Goal: Transaction & Acquisition: Purchase product/service

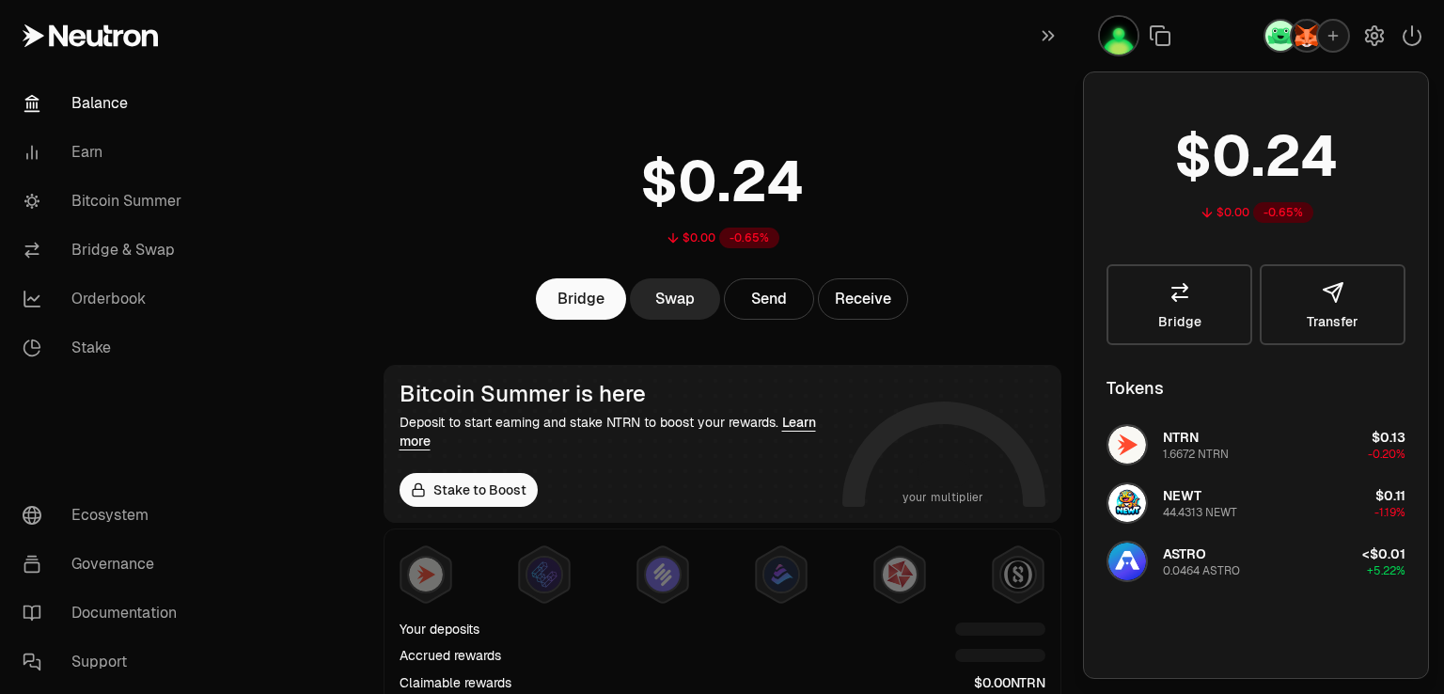
scroll to position [94, 0]
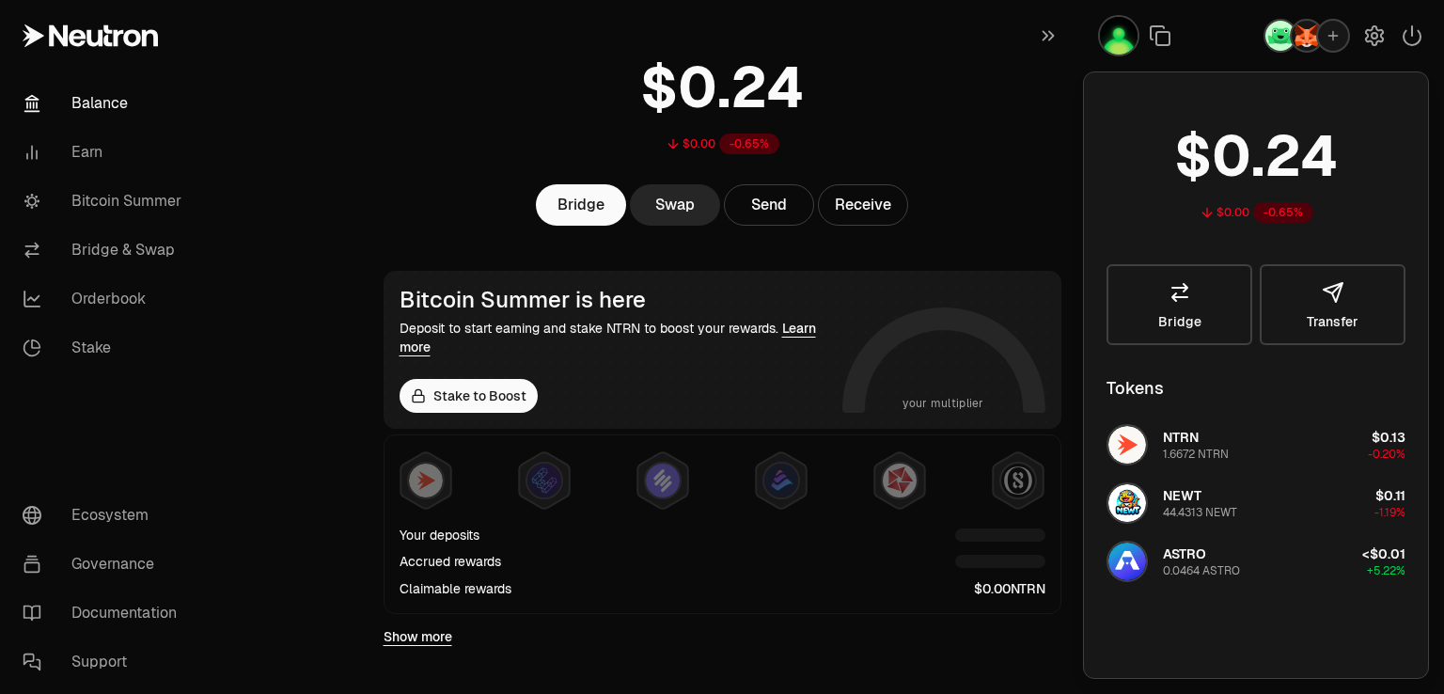
click at [359, 167] on main "$0.00 -0.65% Bridge Swap Send Receive Bitcoin Summer is here Deposit to start e…" at bounding box center [827, 573] width 1233 height 1334
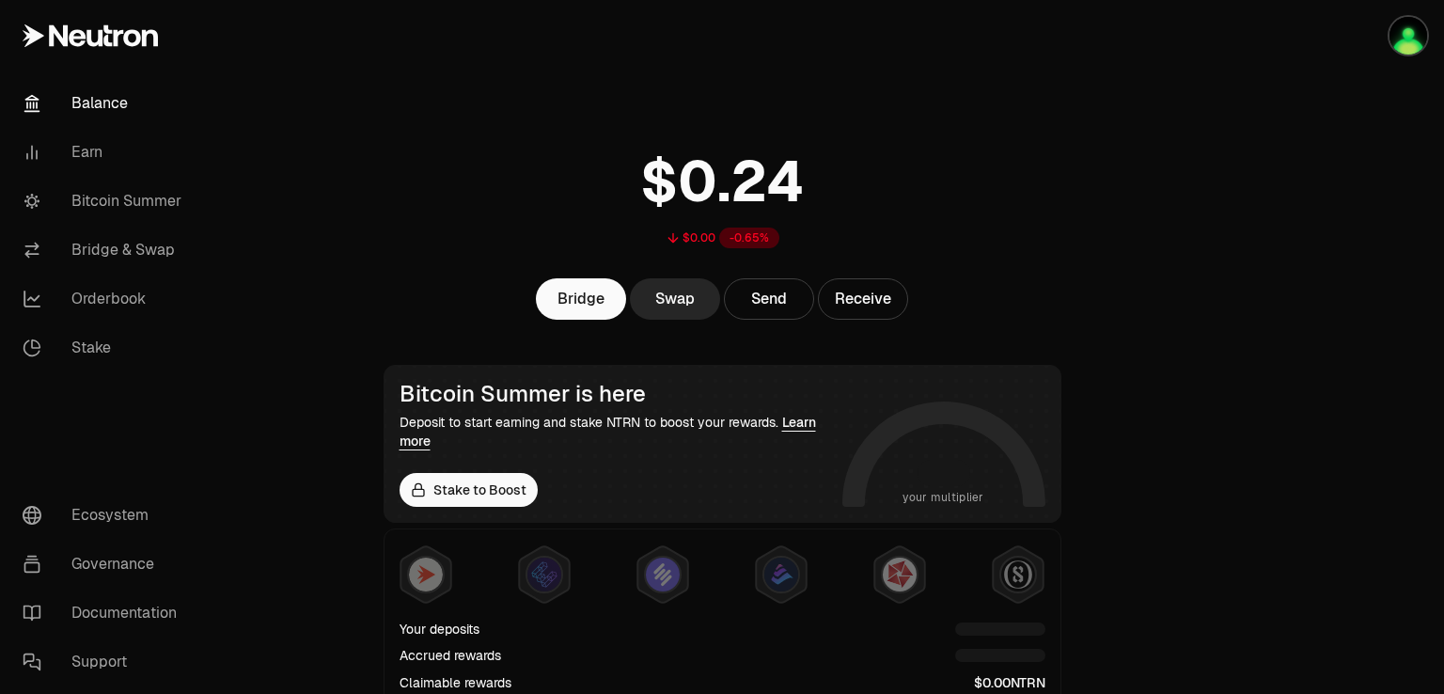
scroll to position [188, 0]
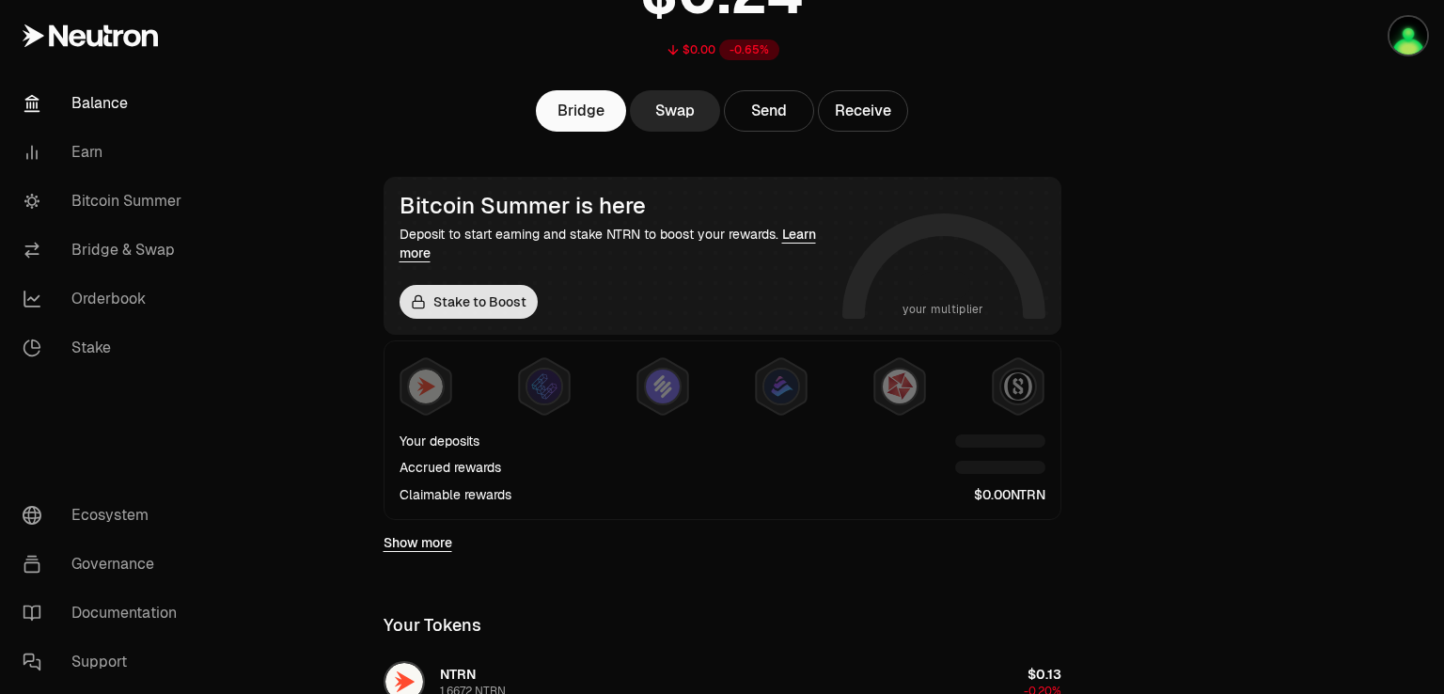
click at [472, 296] on link "Stake to Boost" at bounding box center [469, 302] width 138 height 34
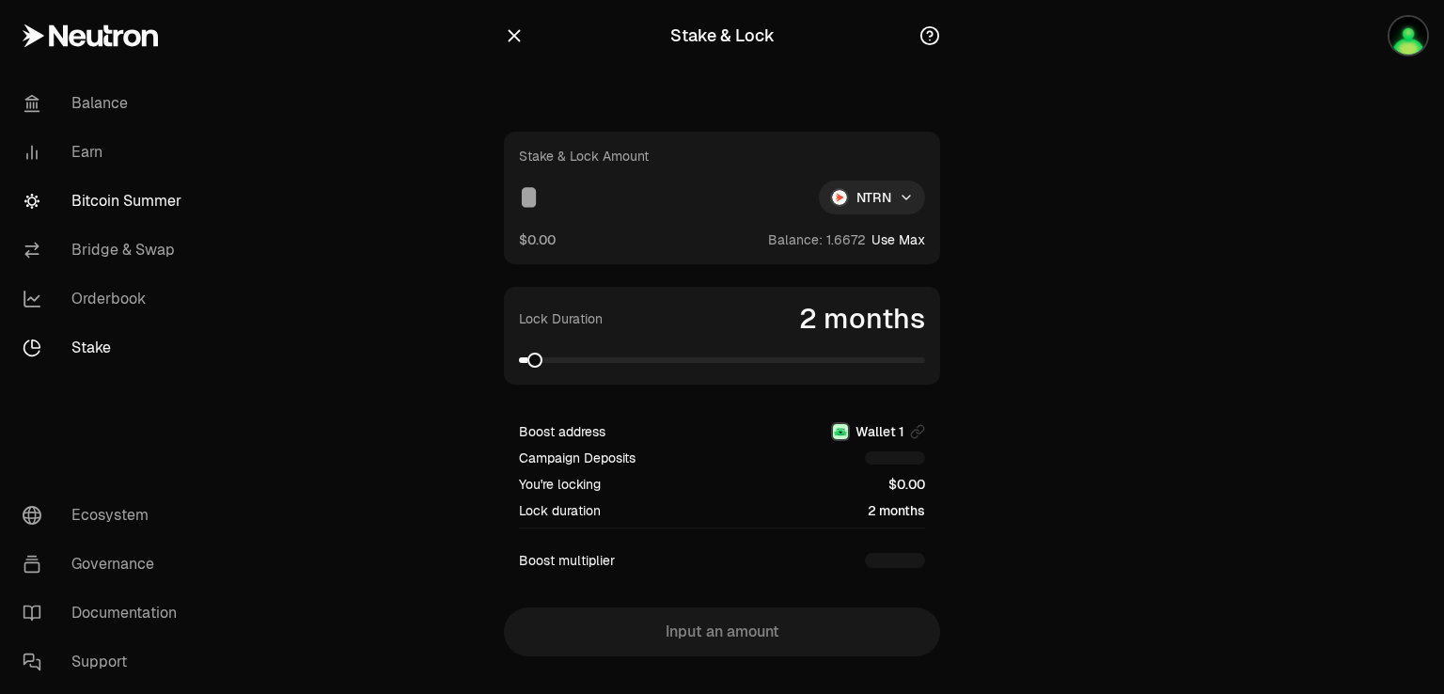
click at [96, 198] on link "Bitcoin Summer" at bounding box center [106, 201] width 196 height 49
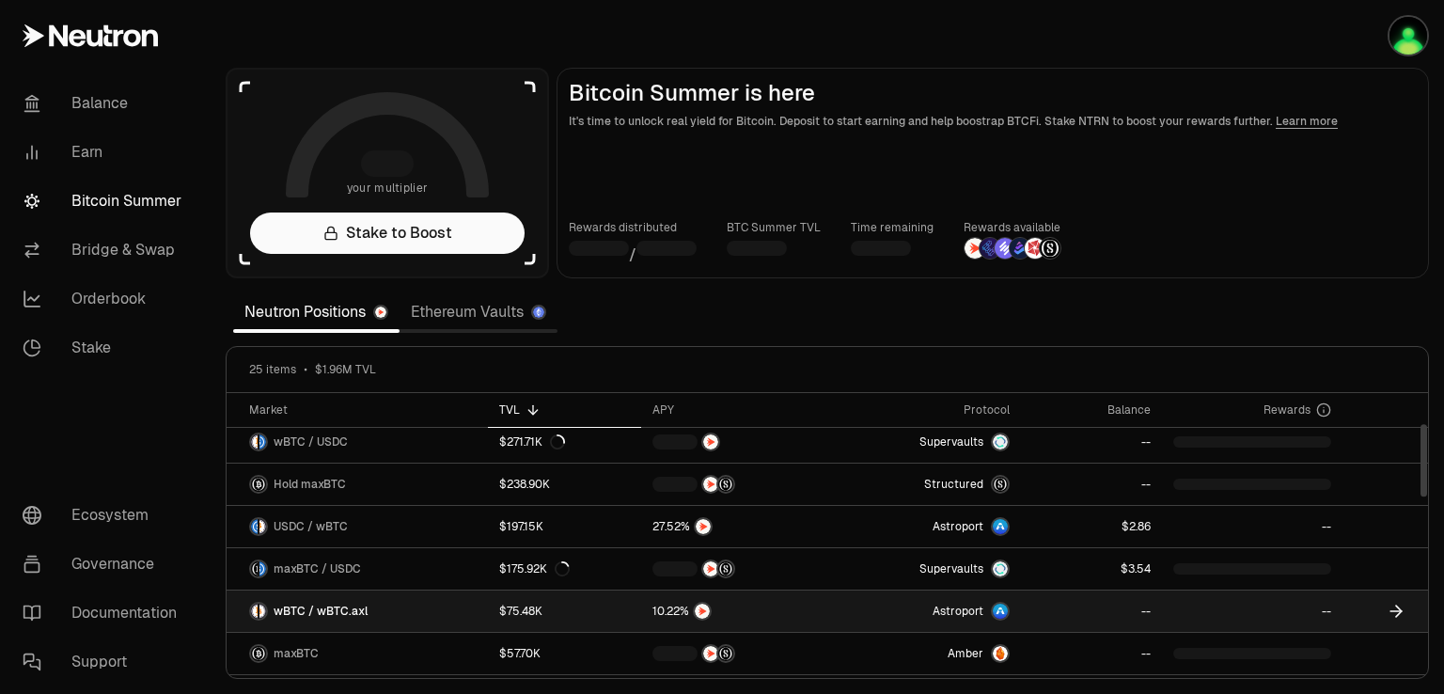
scroll to position [188, 0]
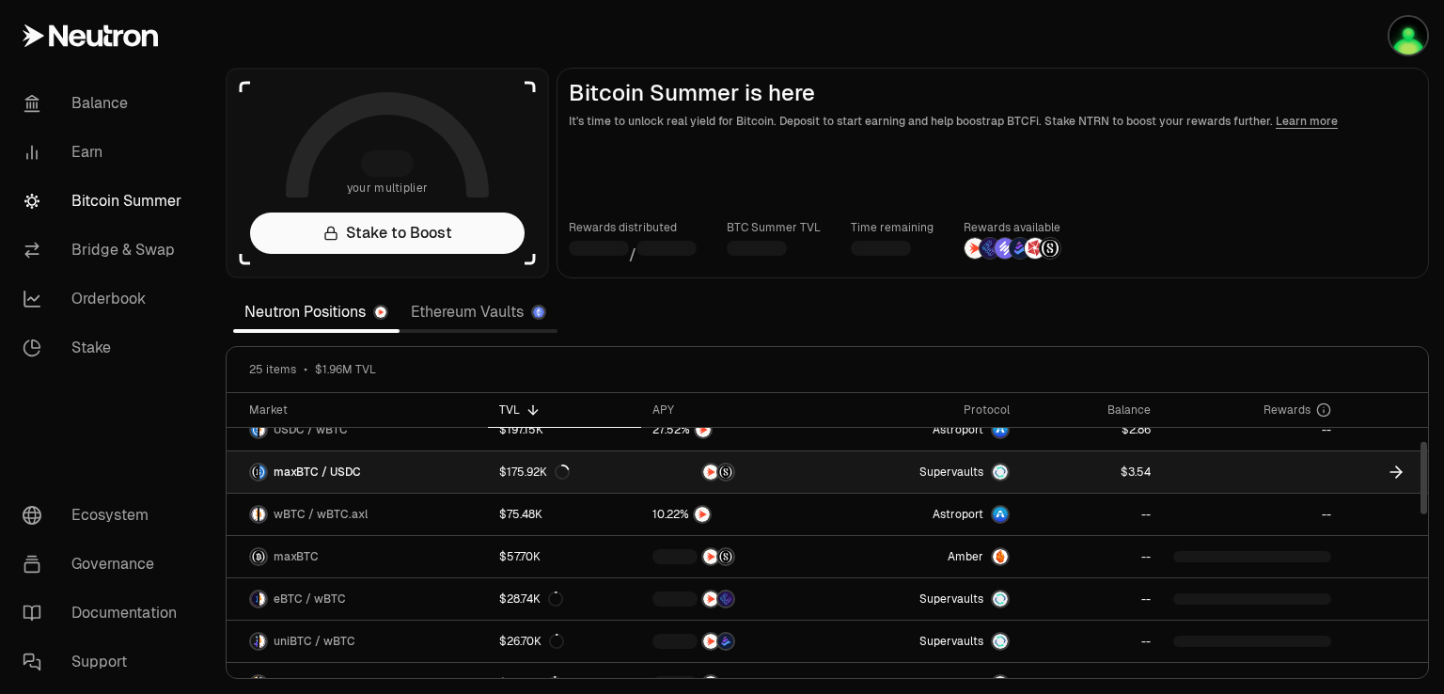
click at [1317, 472] on div at bounding box center [1252, 471] width 158 height 11
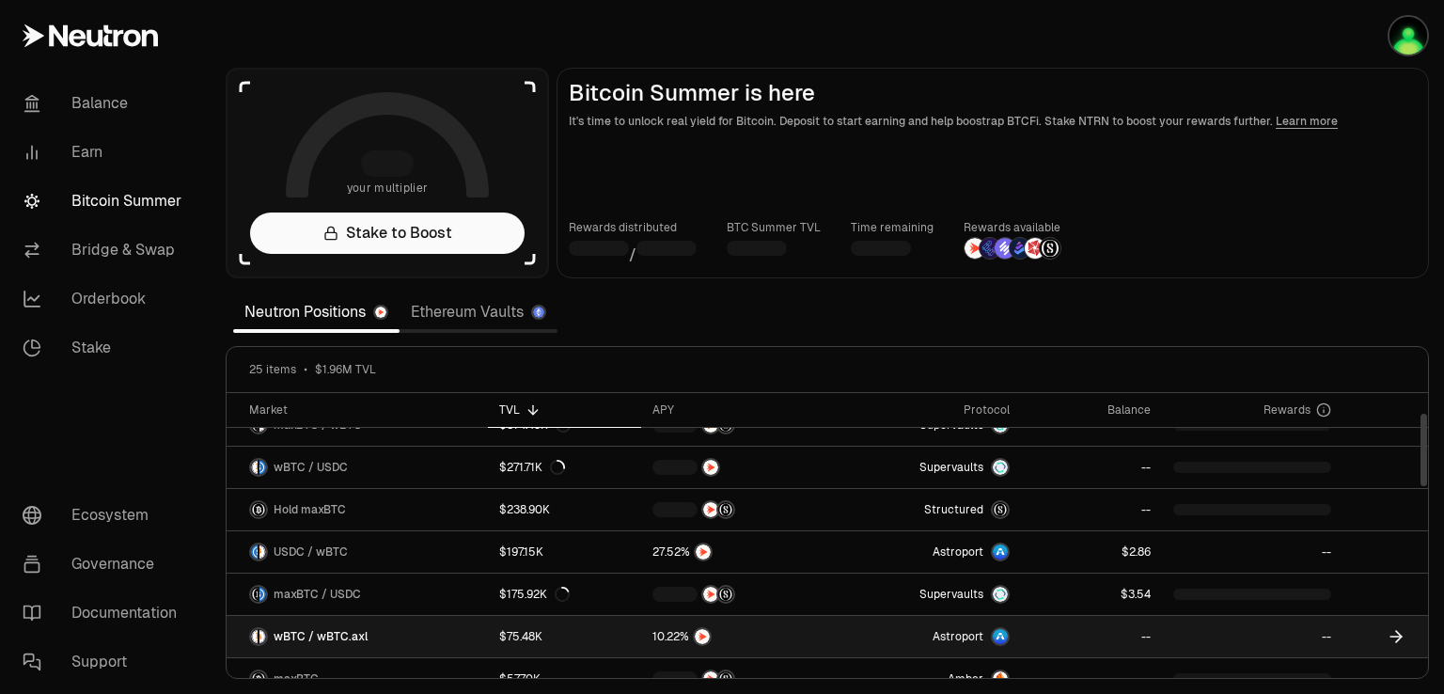
scroll to position [94, 0]
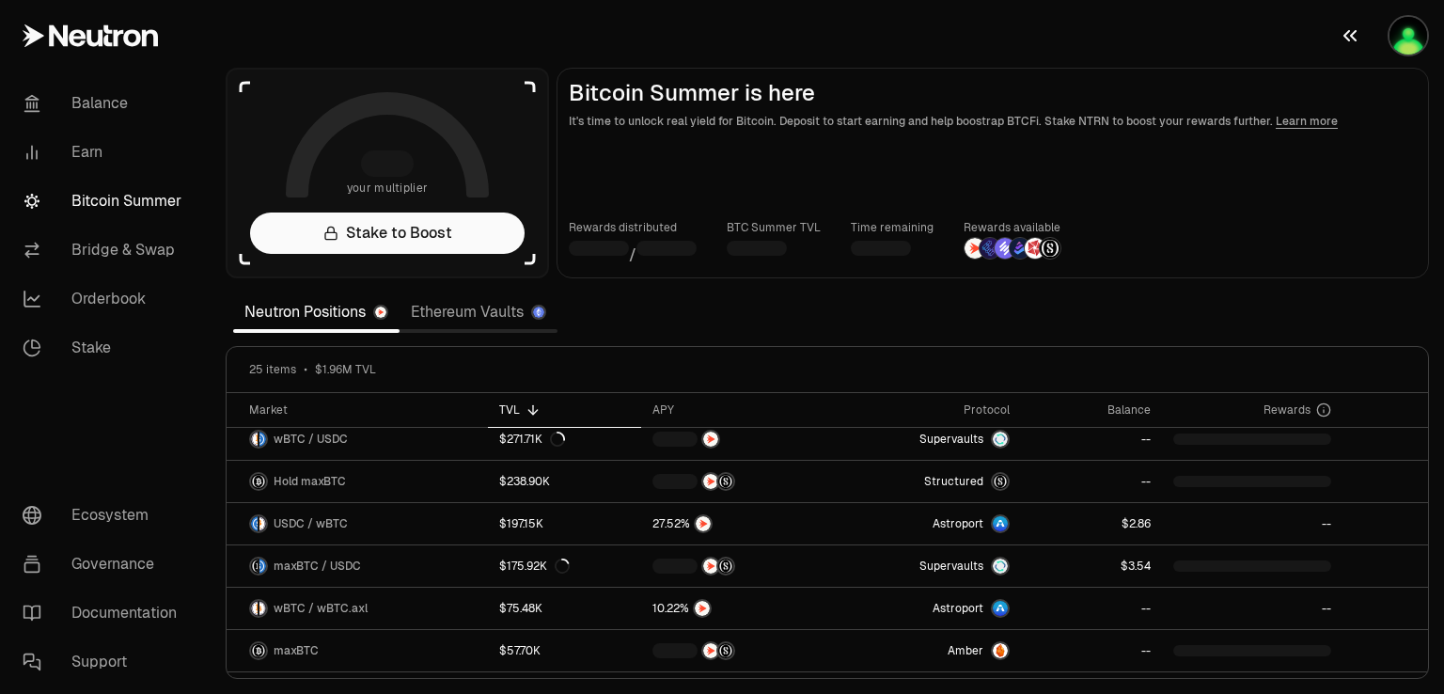
click at [1419, 37] on img "button" at bounding box center [1408, 36] width 38 height 38
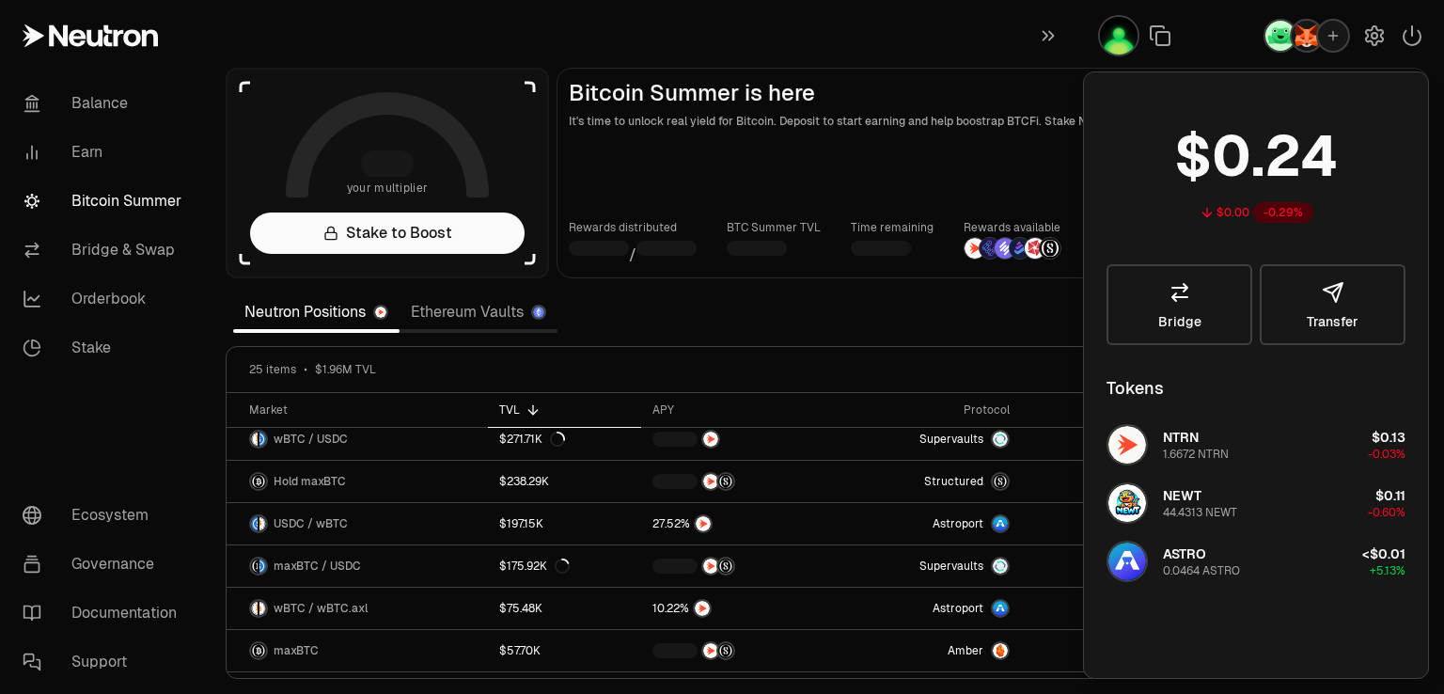
click at [960, 337] on section "your multiplier Stake to Boost Bitcoin Summer is here It's time to unlock real …" at bounding box center [827, 347] width 1233 height 694
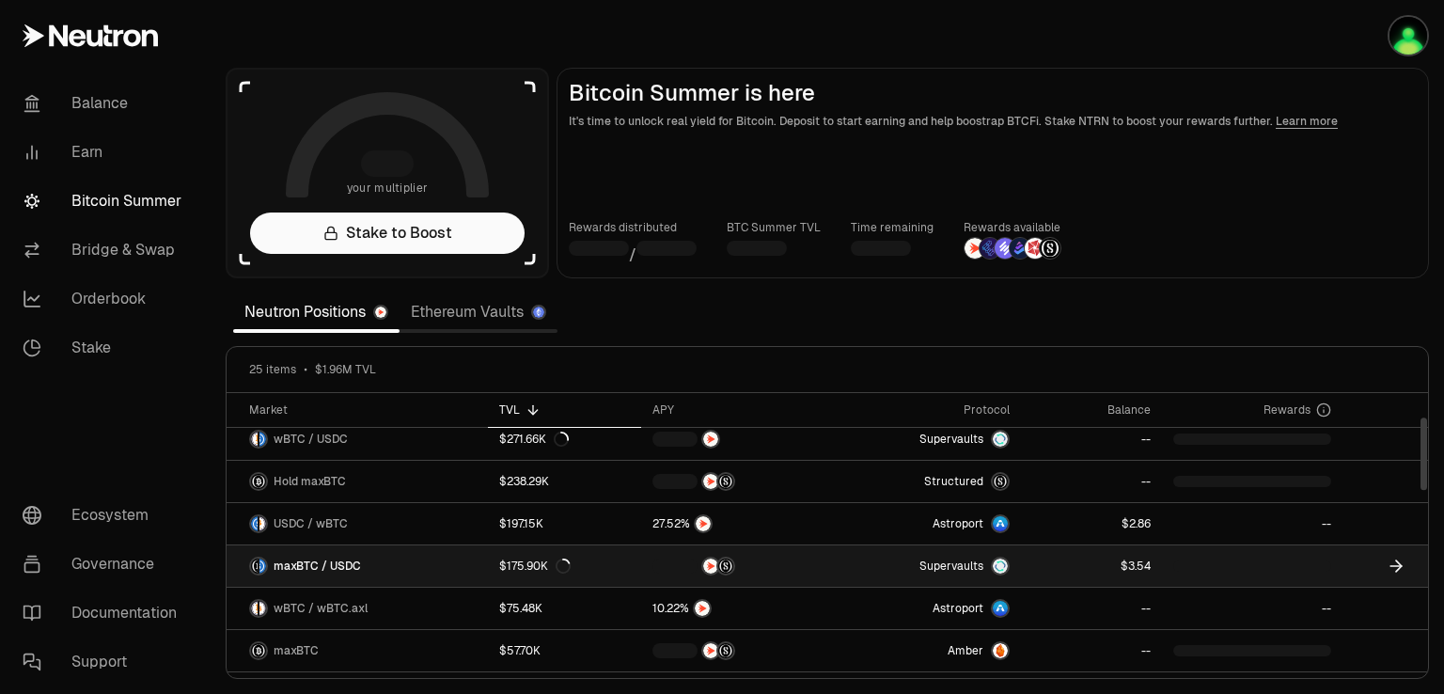
click at [1325, 564] on div at bounding box center [1252, 565] width 158 height 11
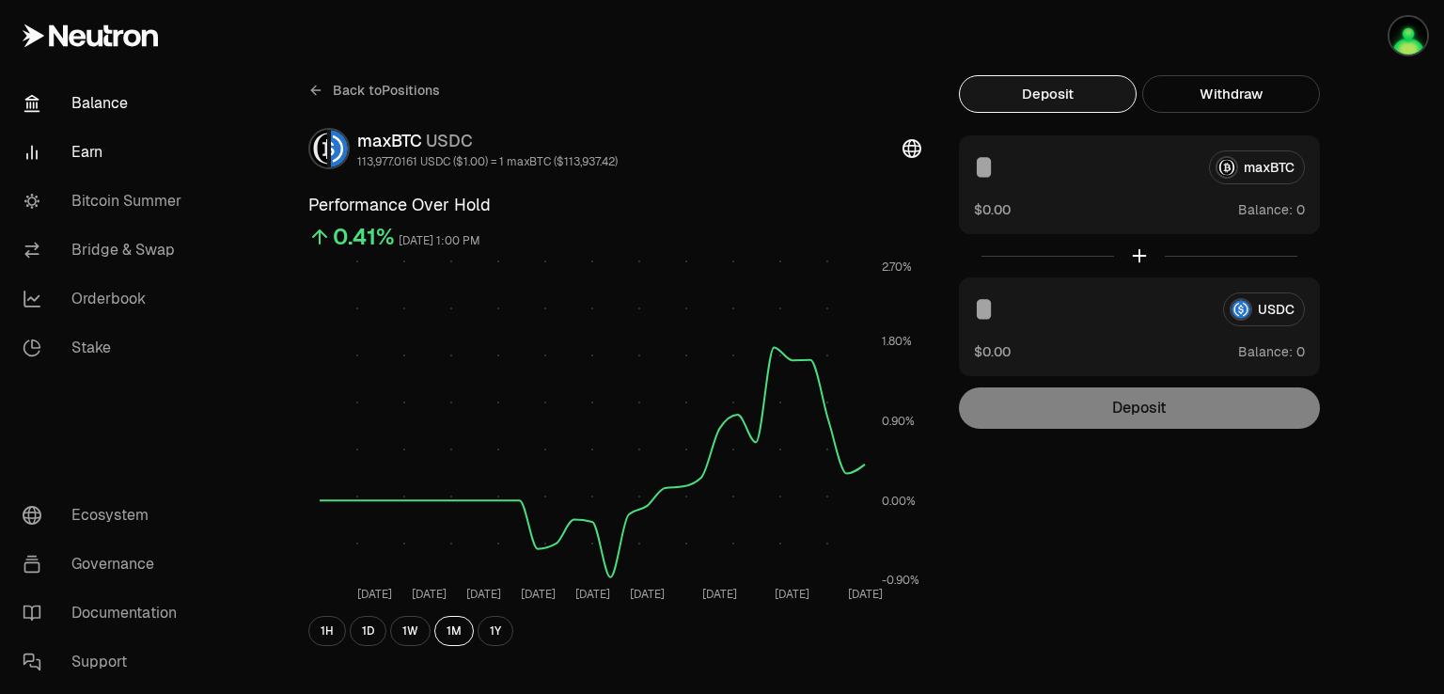
click at [98, 110] on link "Balance" at bounding box center [106, 103] width 196 height 49
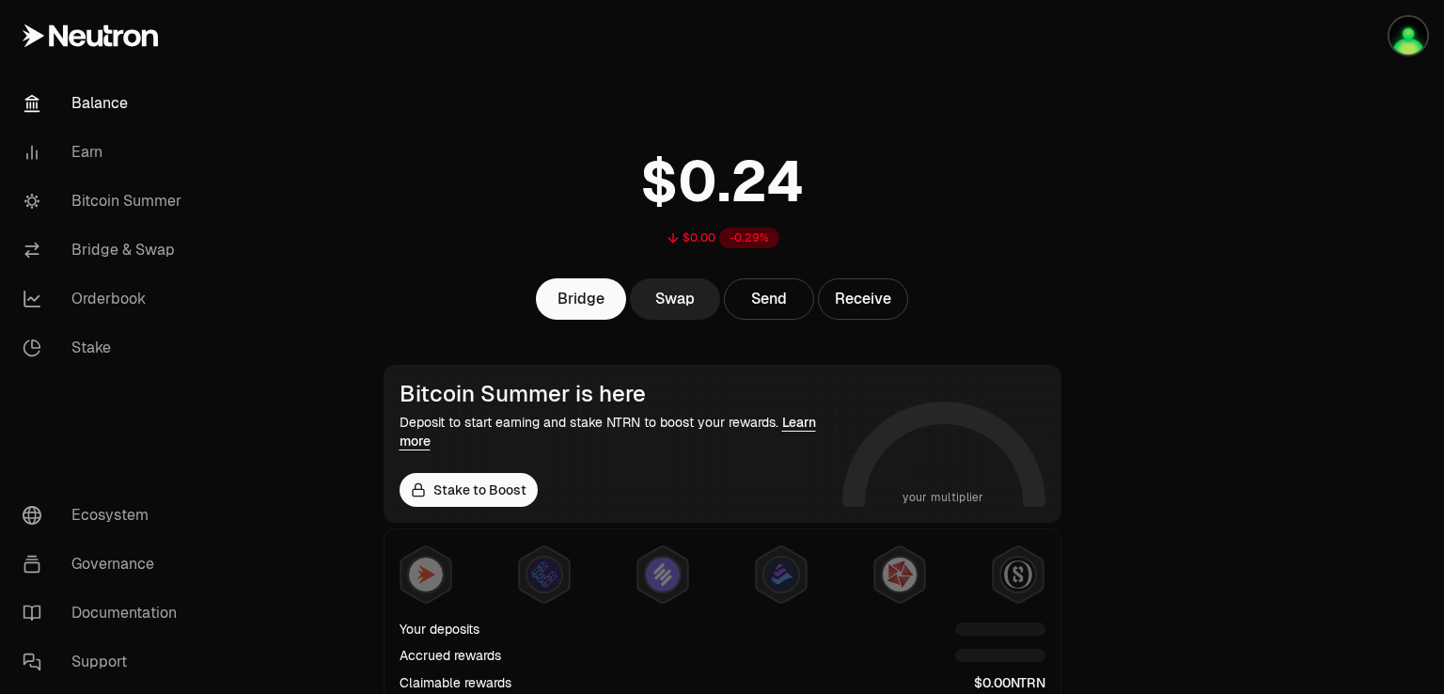
click at [682, 297] on link "Swap" at bounding box center [675, 298] width 90 height 41
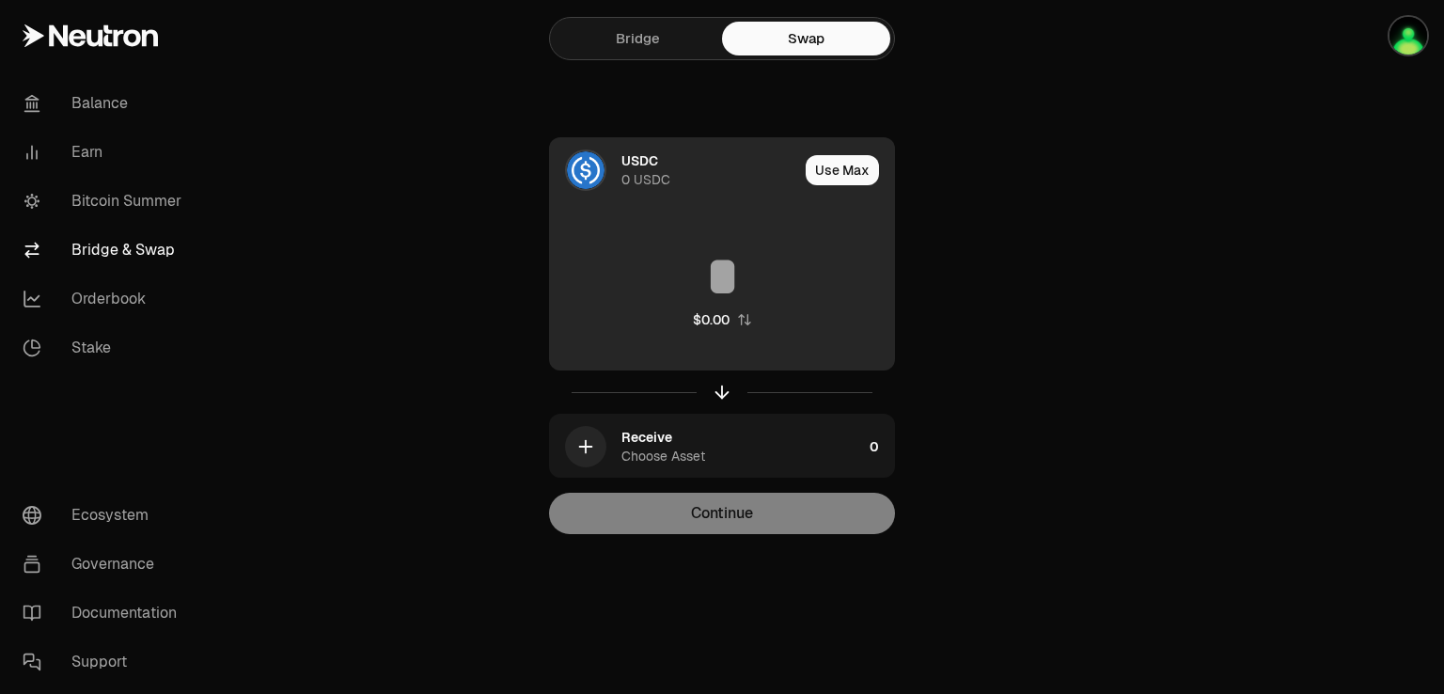
click at [611, 168] on div "USDC 0 USDC" at bounding box center [674, 170] width 248 height 64
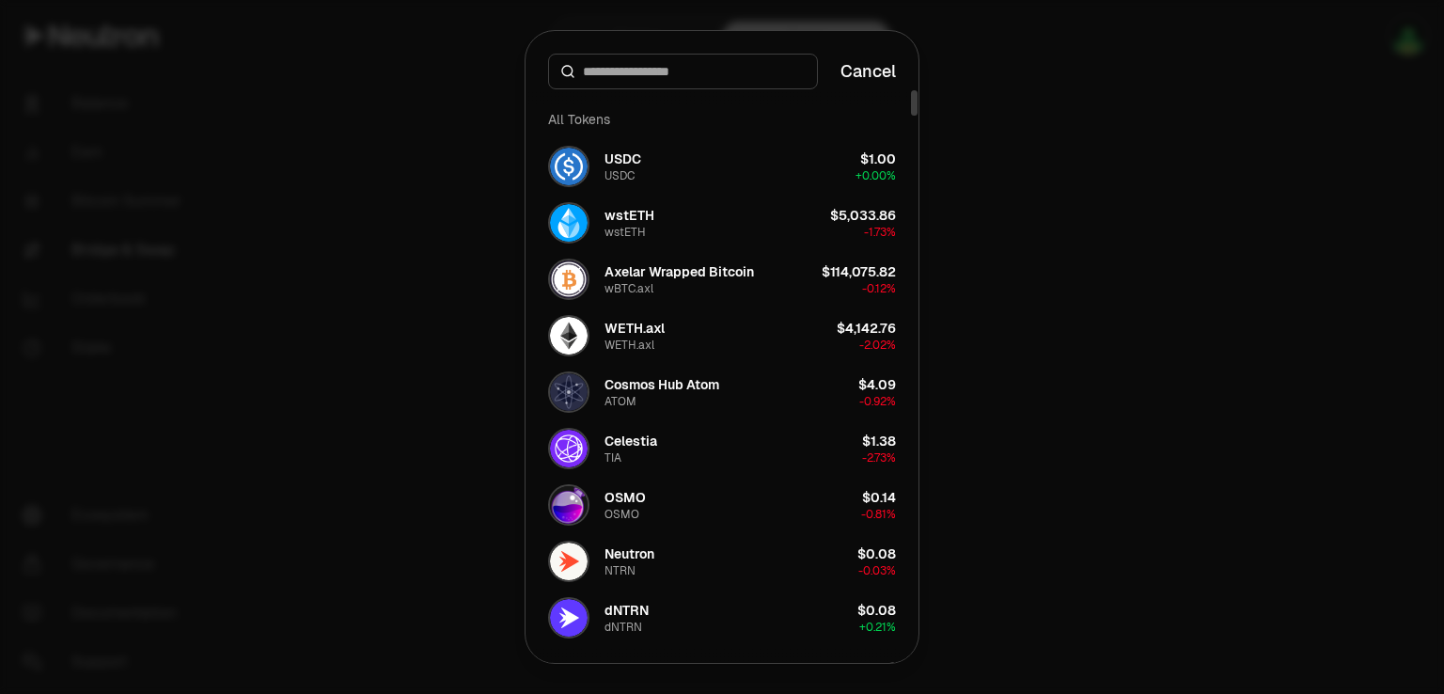
click at [423, 197] on div at bounding box center [722, 347] width 1444 height 694
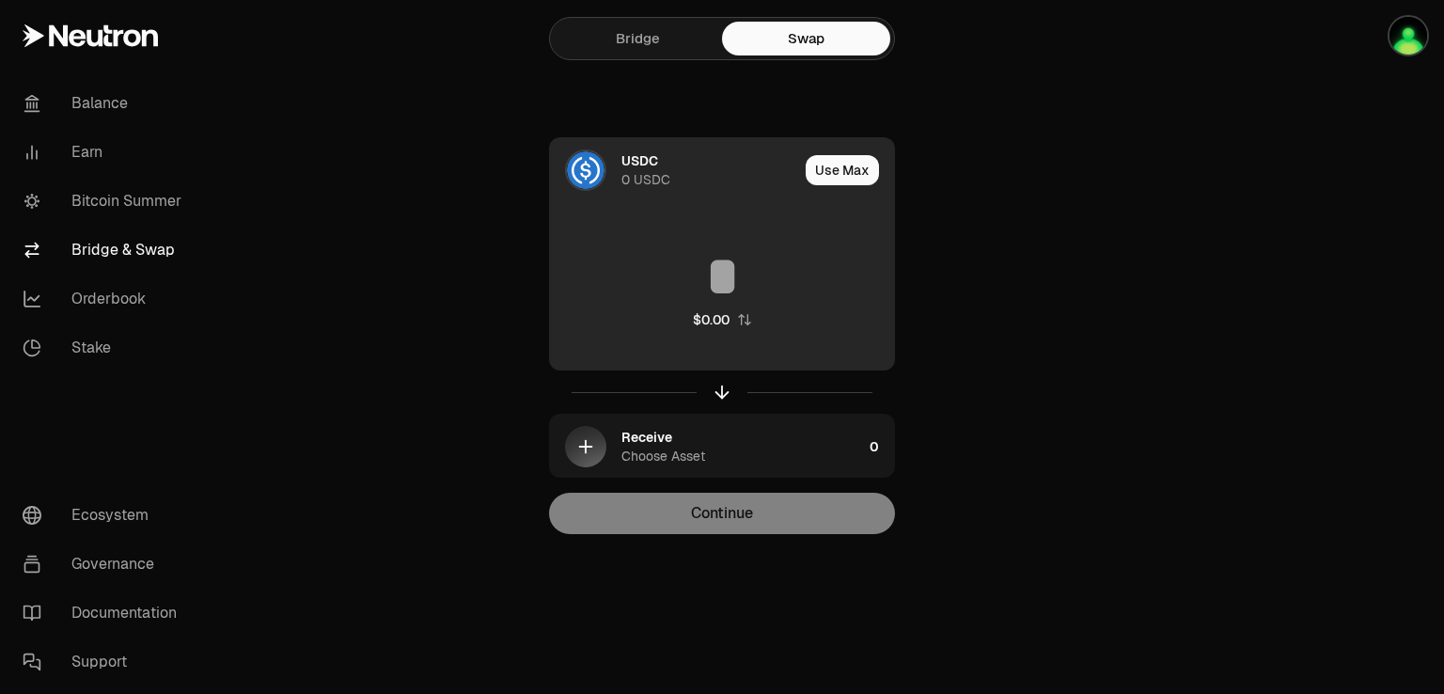
click at [616, 181] on div "USDC 0 USDC" at bounding box center [674, 170] width 248 height 64
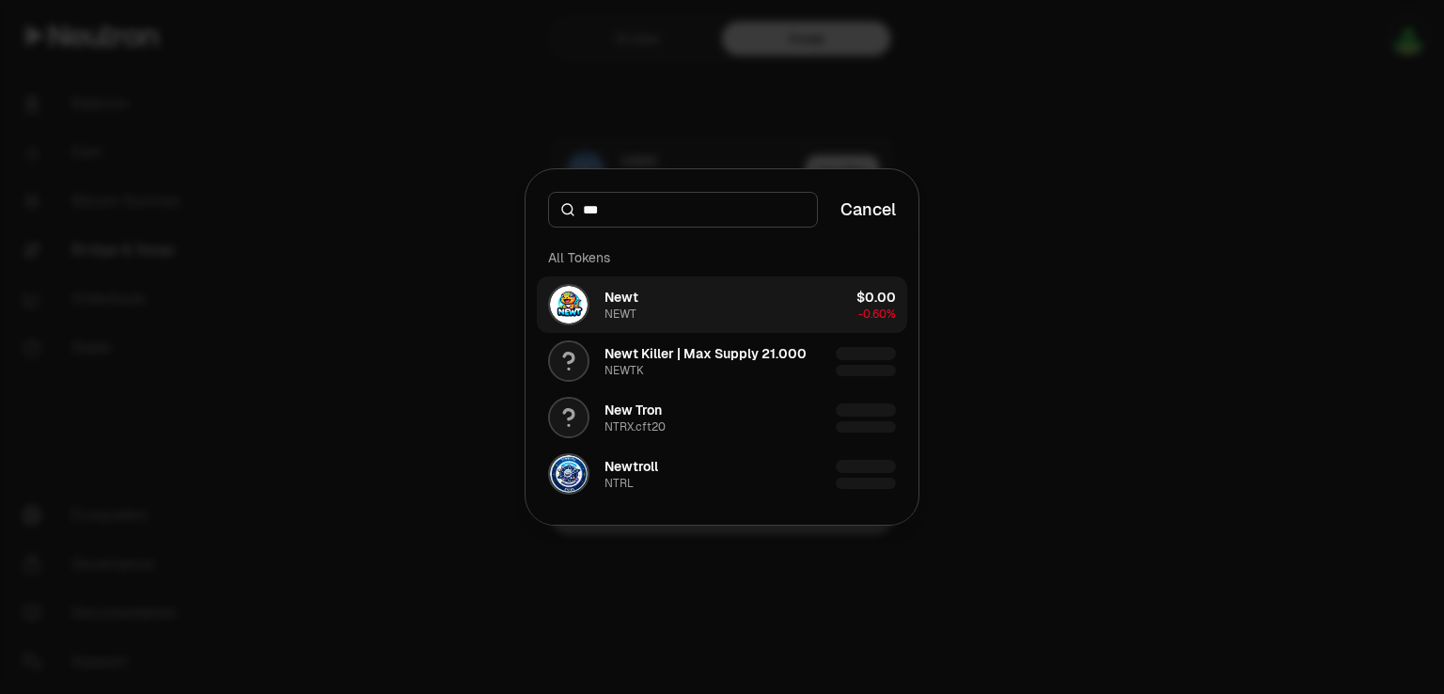
type input "***"
click at [662, 296] on button "Newt NEWT $0.00 -0.60%" at bounding box center [722, 304] width 370 height 56
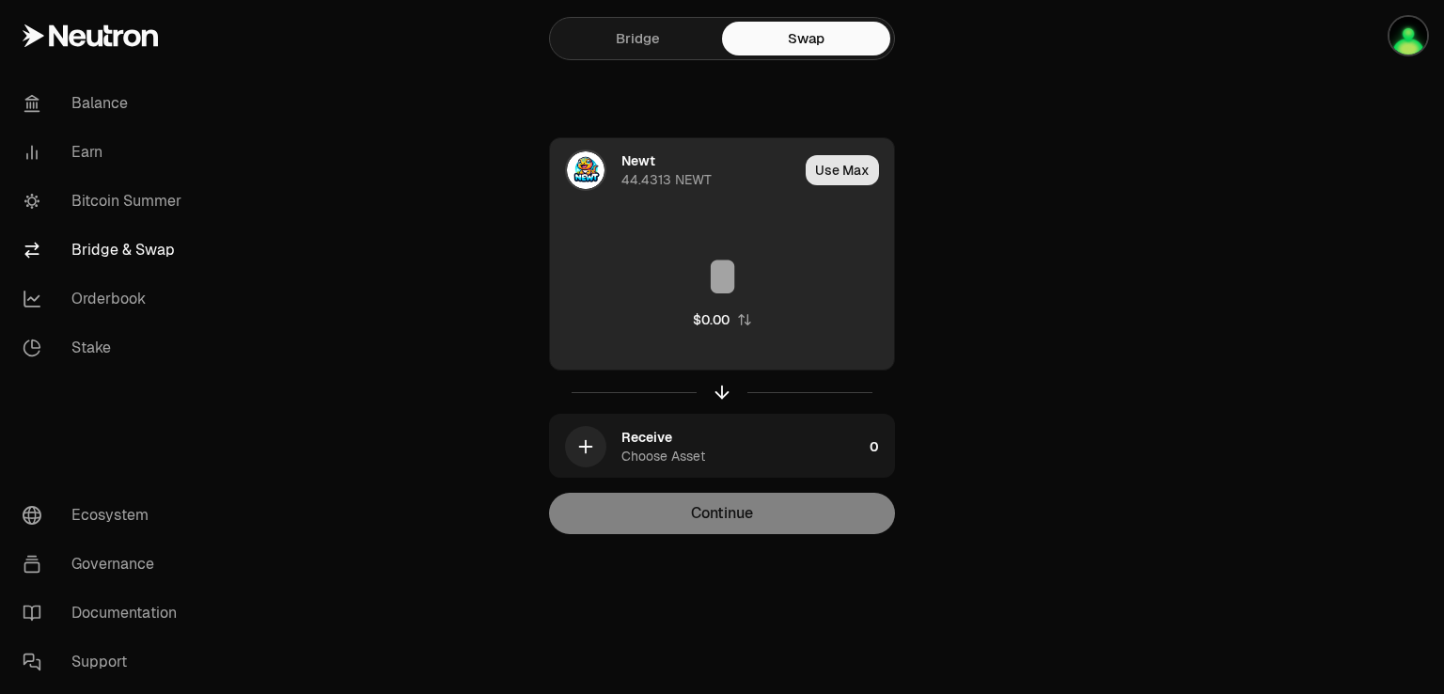
click at [842, 165] on button "Use Max" at bounding box center [842, 170] width 73 height 30
type input "*********"
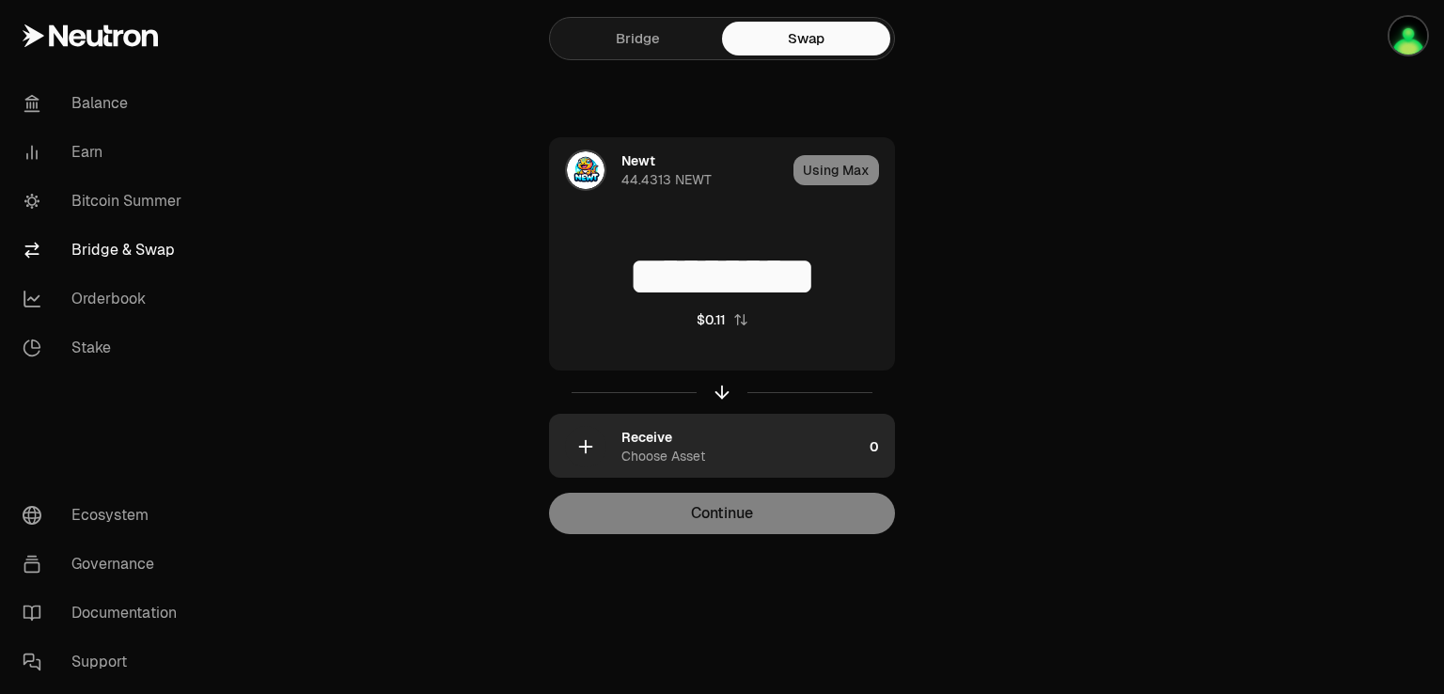
click at [575, 437] on icon "button" at bounding box center [585, 446] width 21 height 21
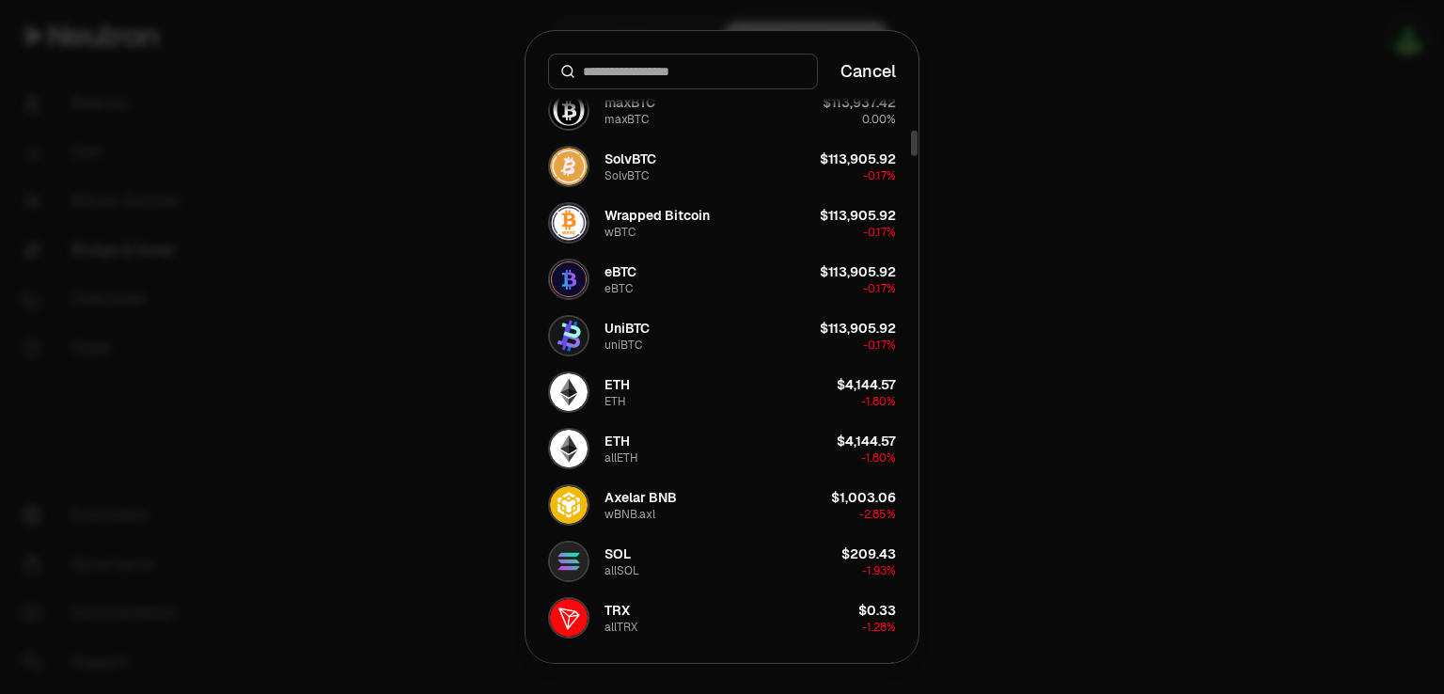
scroll to position [1128, 0]
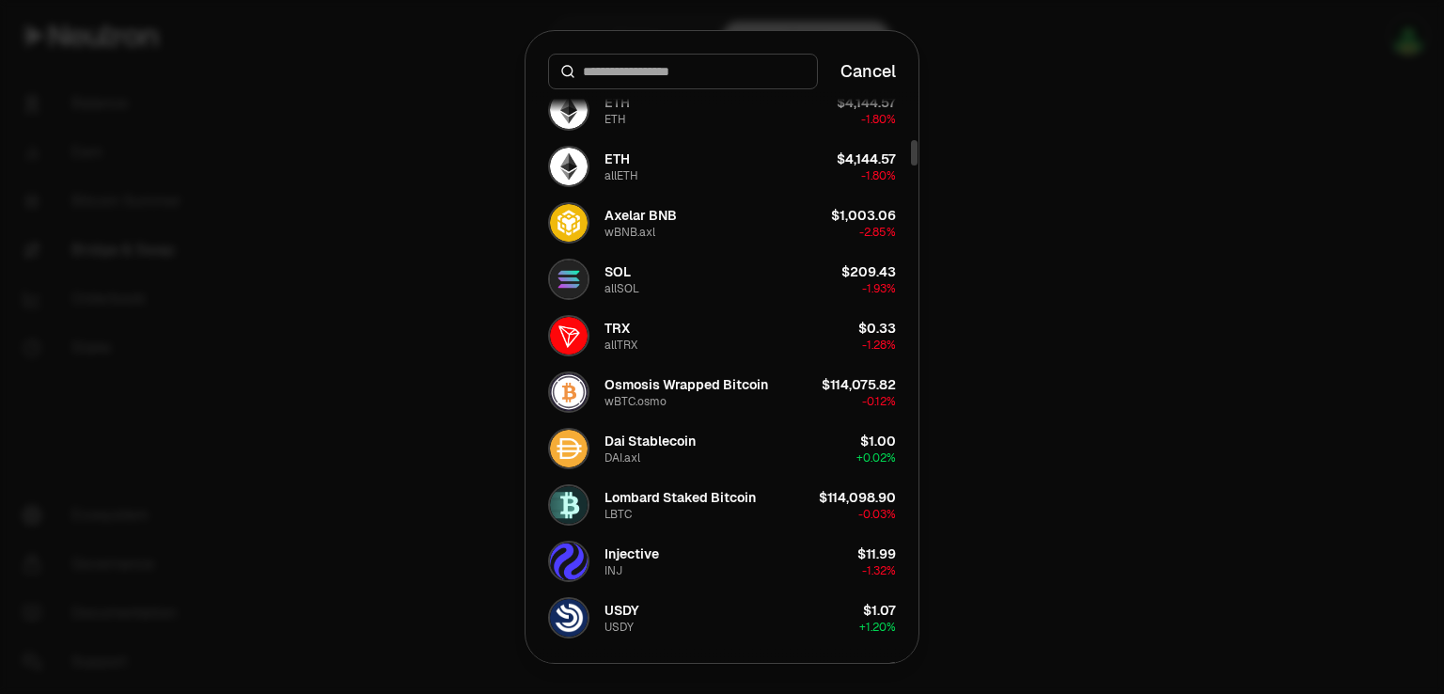
click at [380, 238] on div at bounding box center [722, 347] width 1444 height 694
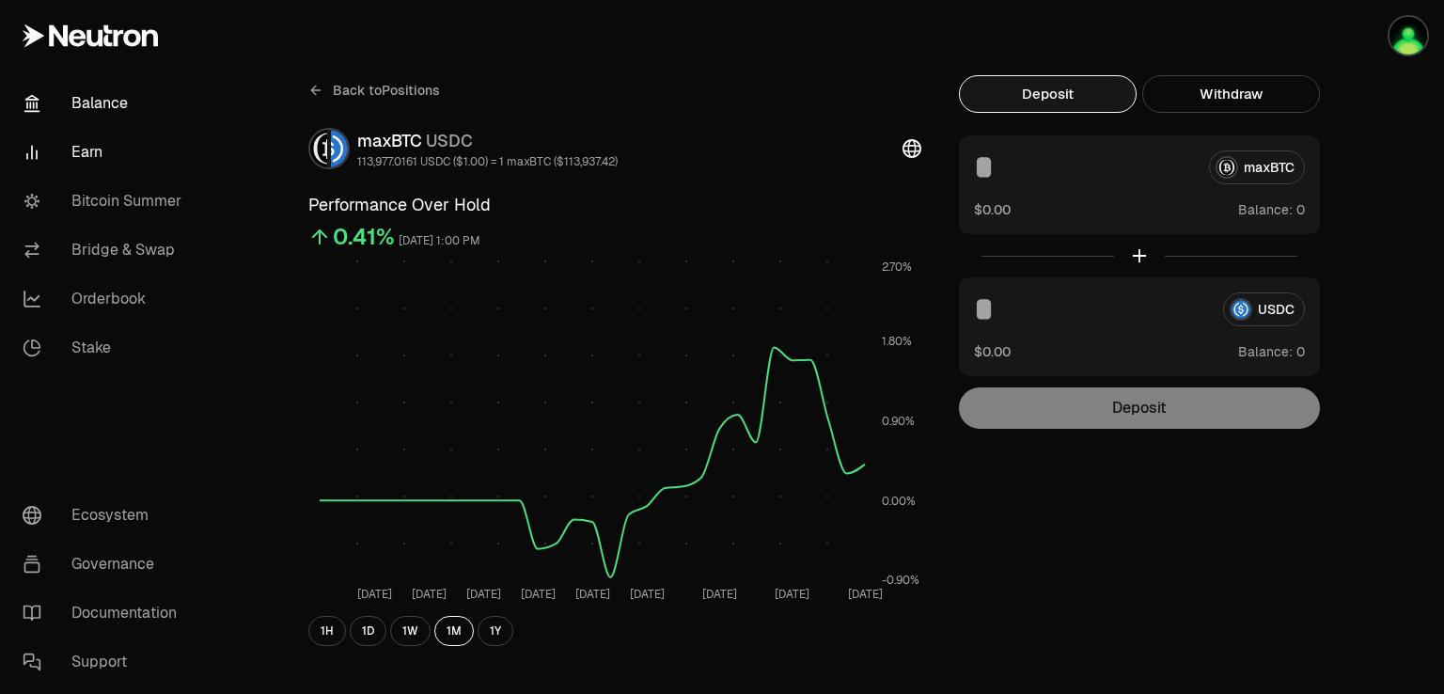
click at [94, 87] on link "Balance" at bounding box center [106, 103] width 196 height 49
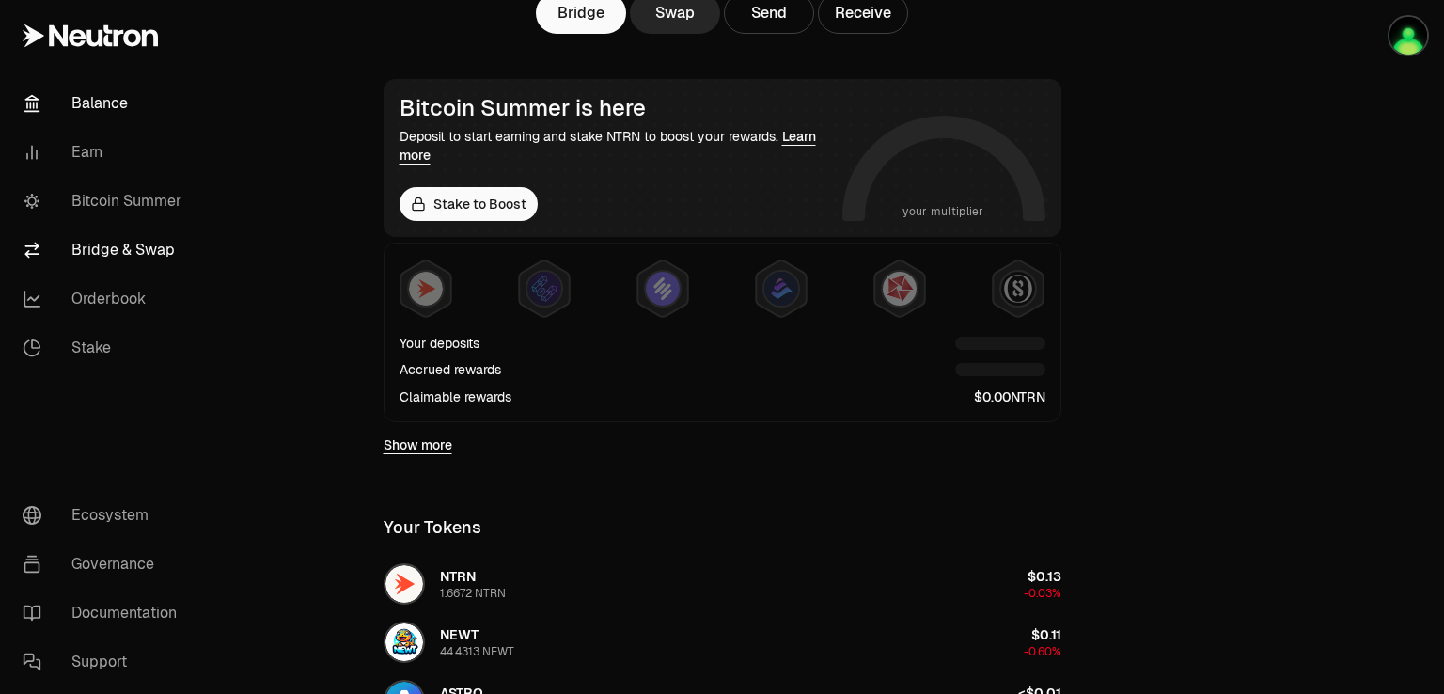
scroll to position [188, 0]
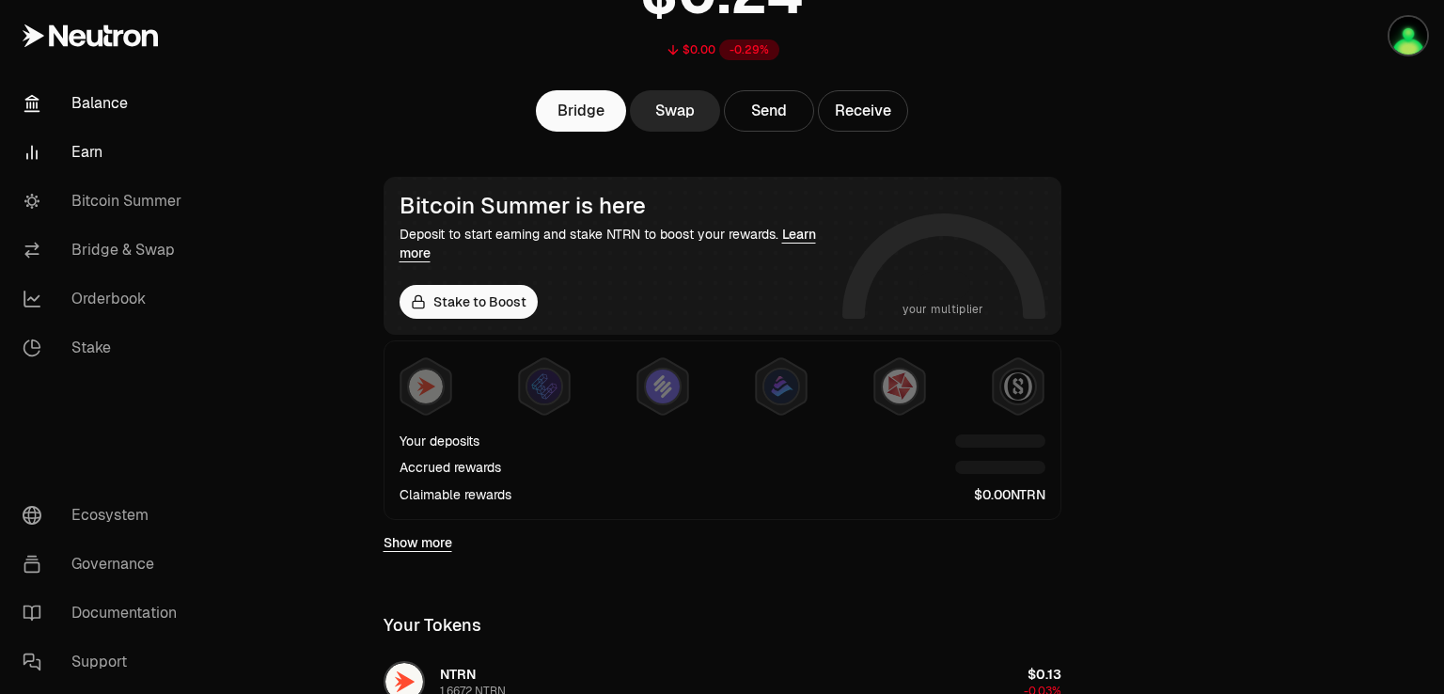
click at [80, 151] on link "Earn" at bounding box center [106, 152] width 196 height 49
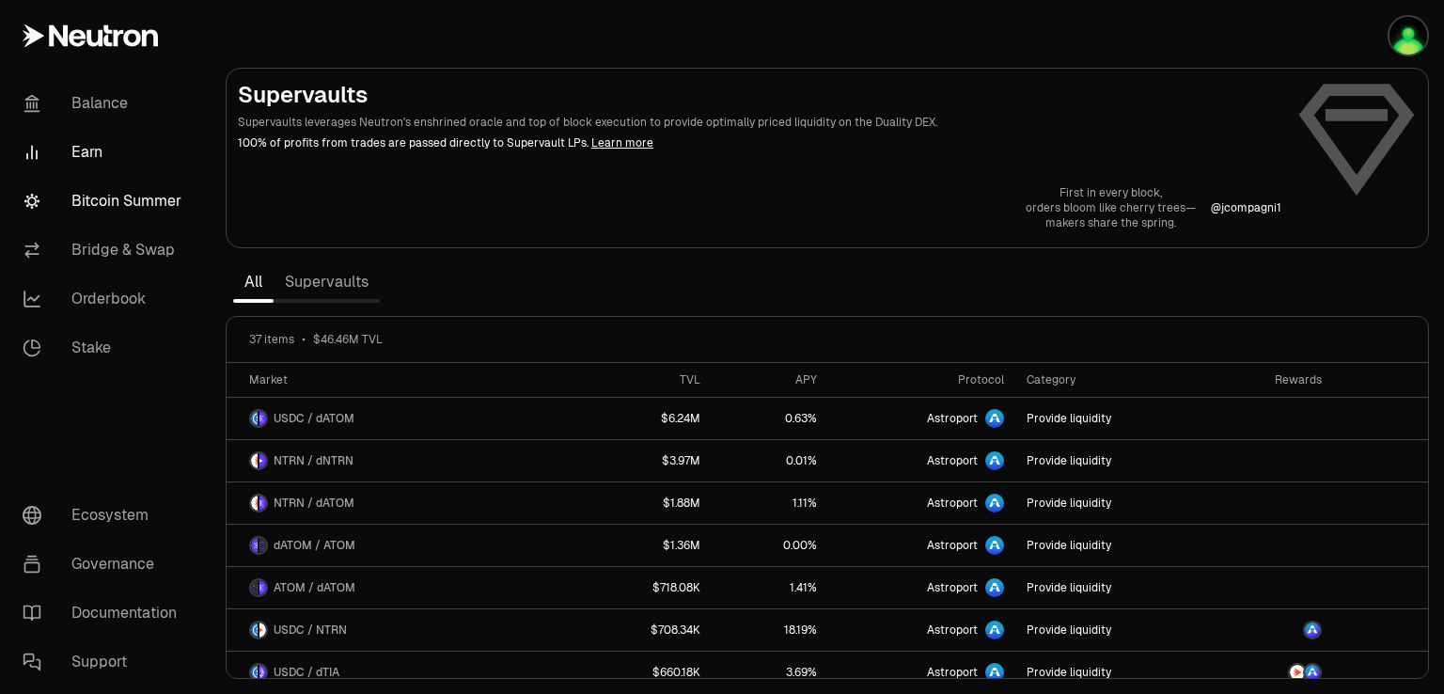
click at [133, 215] on link "Bitcoin Summer" at bounding box center [106, 201] width 196 height 49
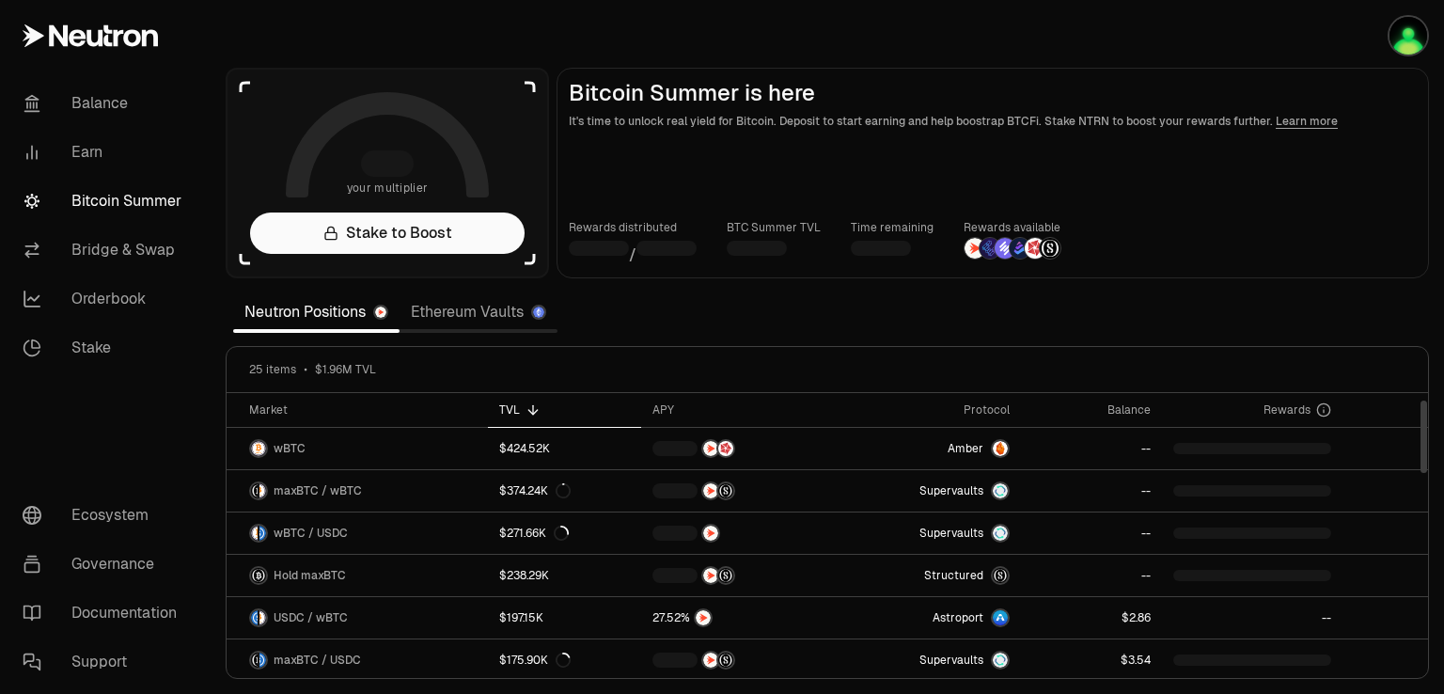
scroll to position [94, 0]
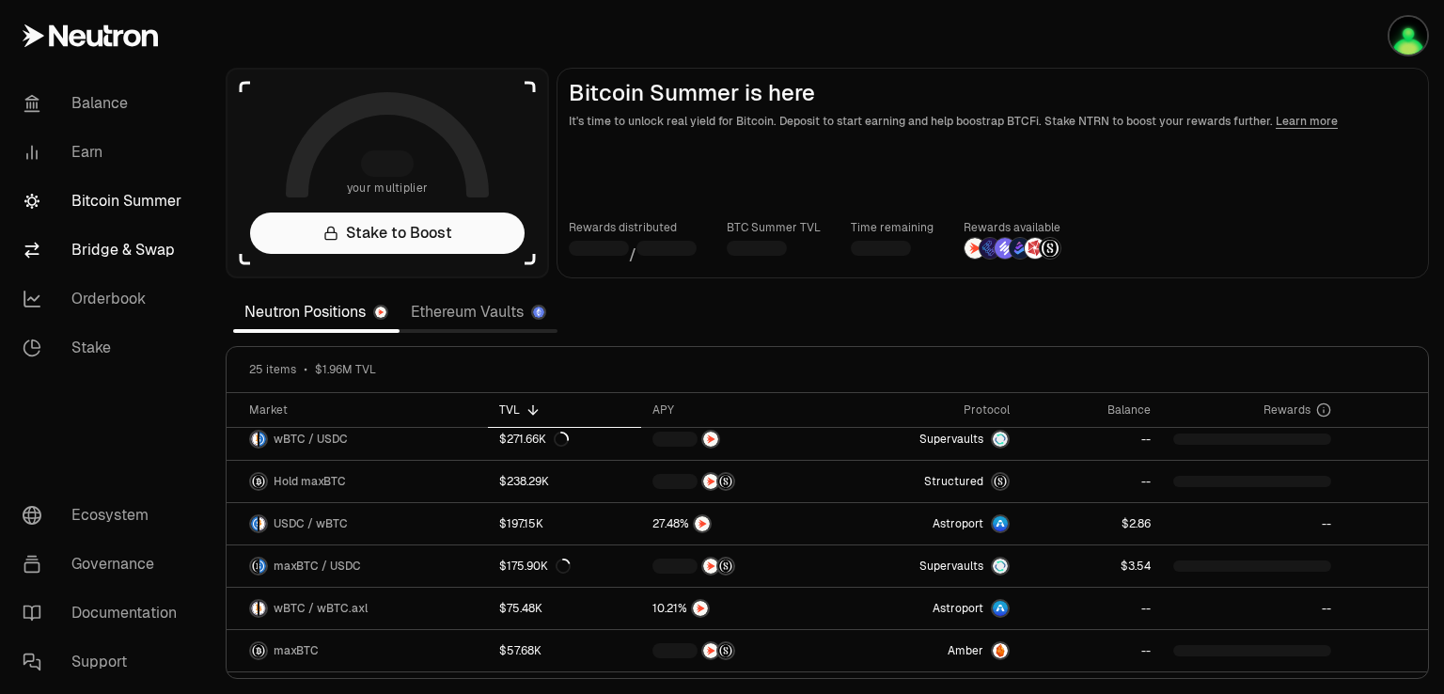
click at [100, 248] on link "Bridge & Swap" at bounding box center [106, 250] width 196 height 49
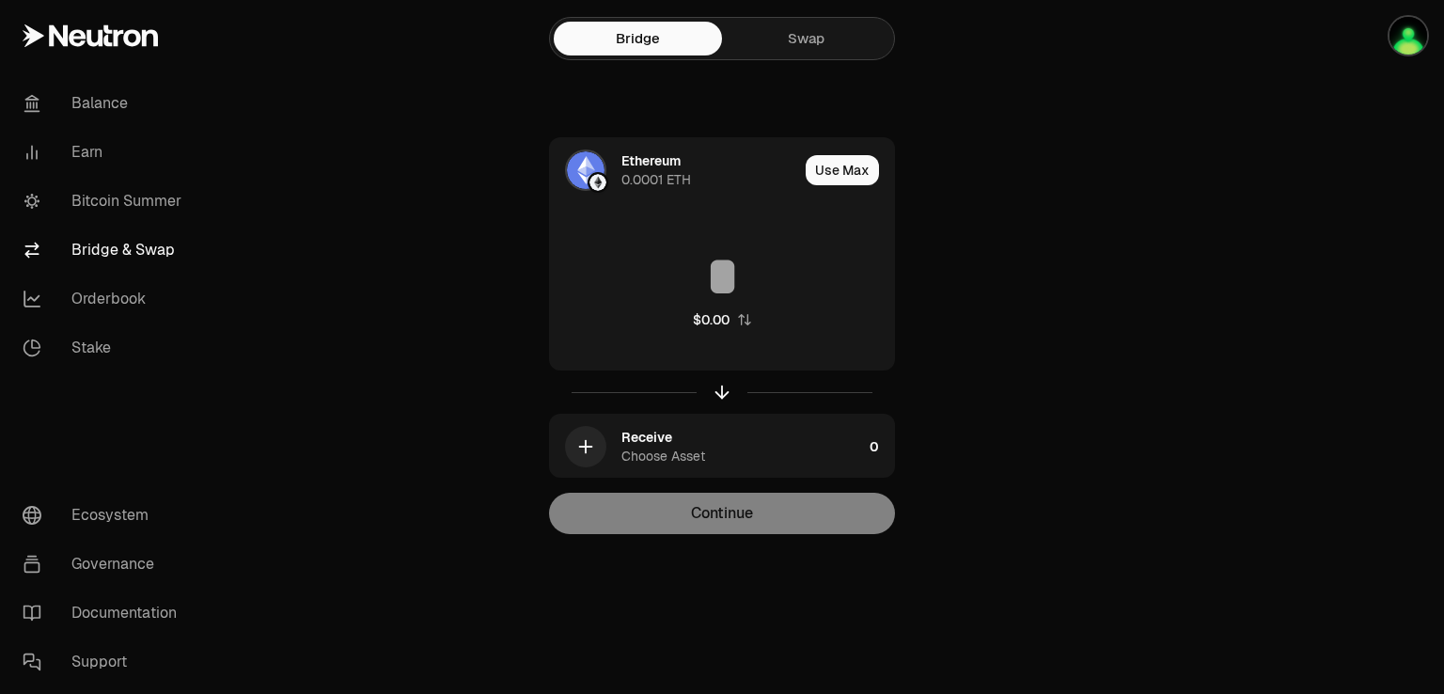
click at [790, 20] on div "Bridge Swap" at bounding box center [722, 38] width 346 height 43
click at [797, 38] on link "Swap" at bounding box center [806, 39] width 168 height 34
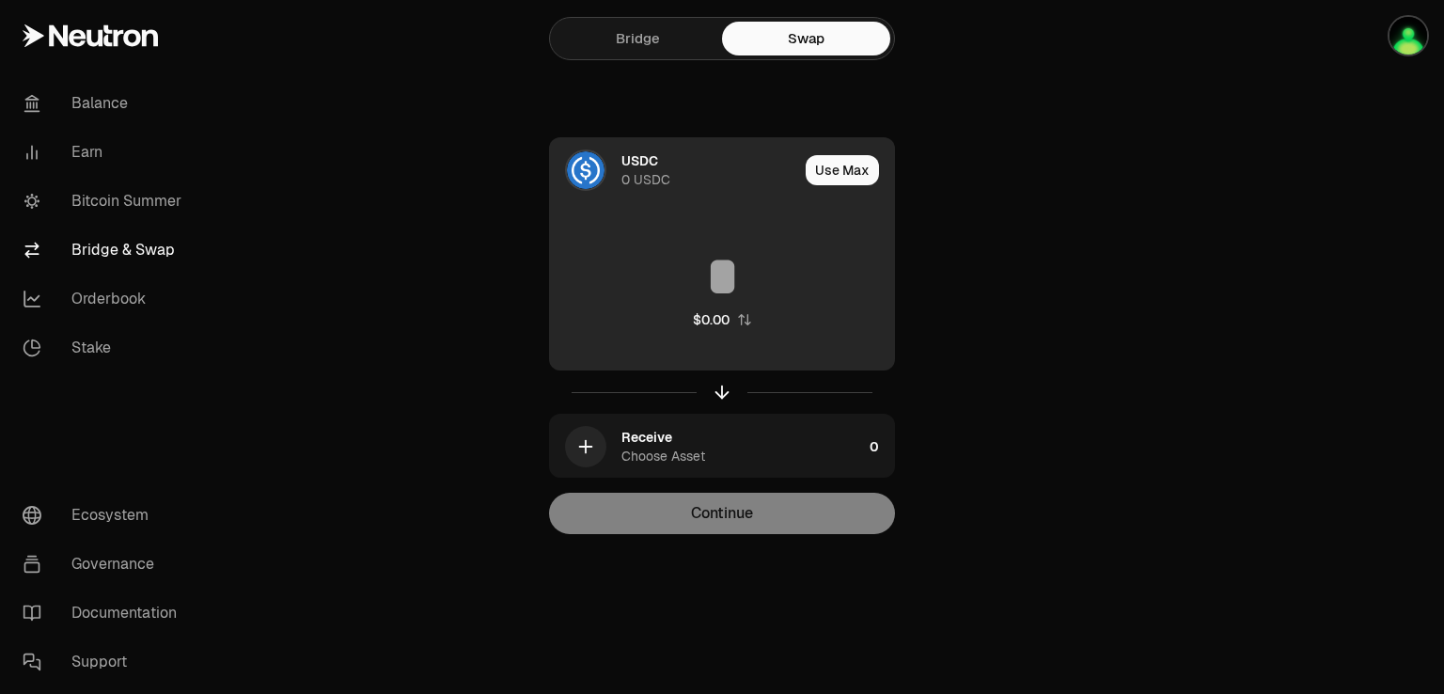
click at [639, 163] on div "USDC" at bounding box center [639, 160] width 37 height 19
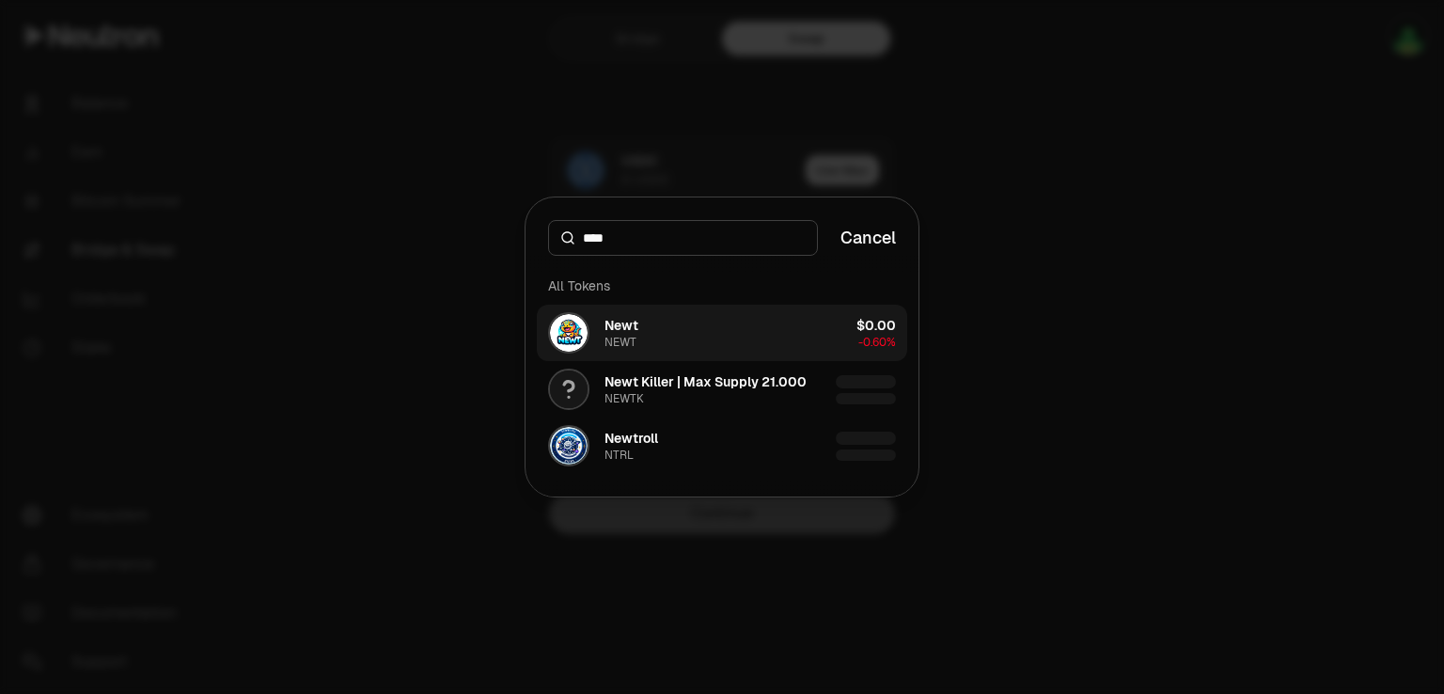
type input "****"
click at [643, 329] on button "Newt NEWT $0.00 -0.60%" at bounding box center [722, 333] width 370 height 56
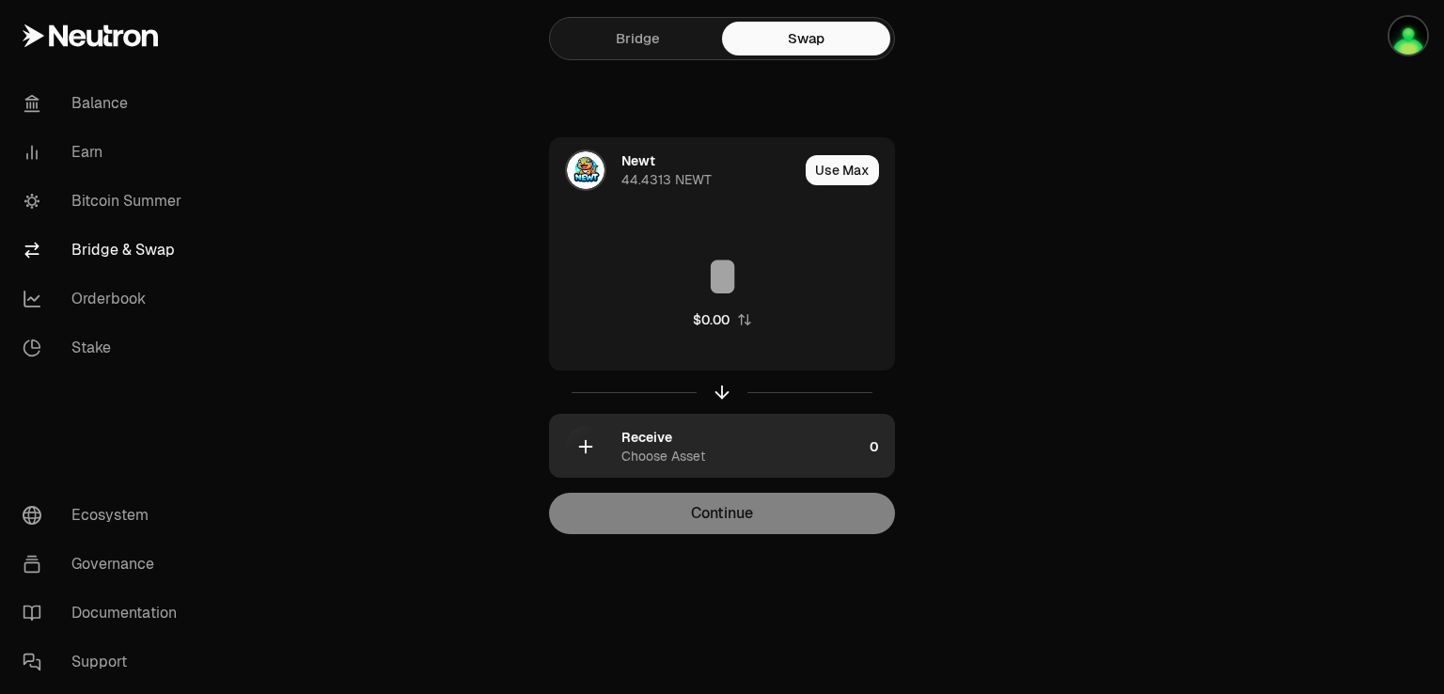
click at [590, 439] on icon "button" at bounding box center [585, 446] width 21 height 21
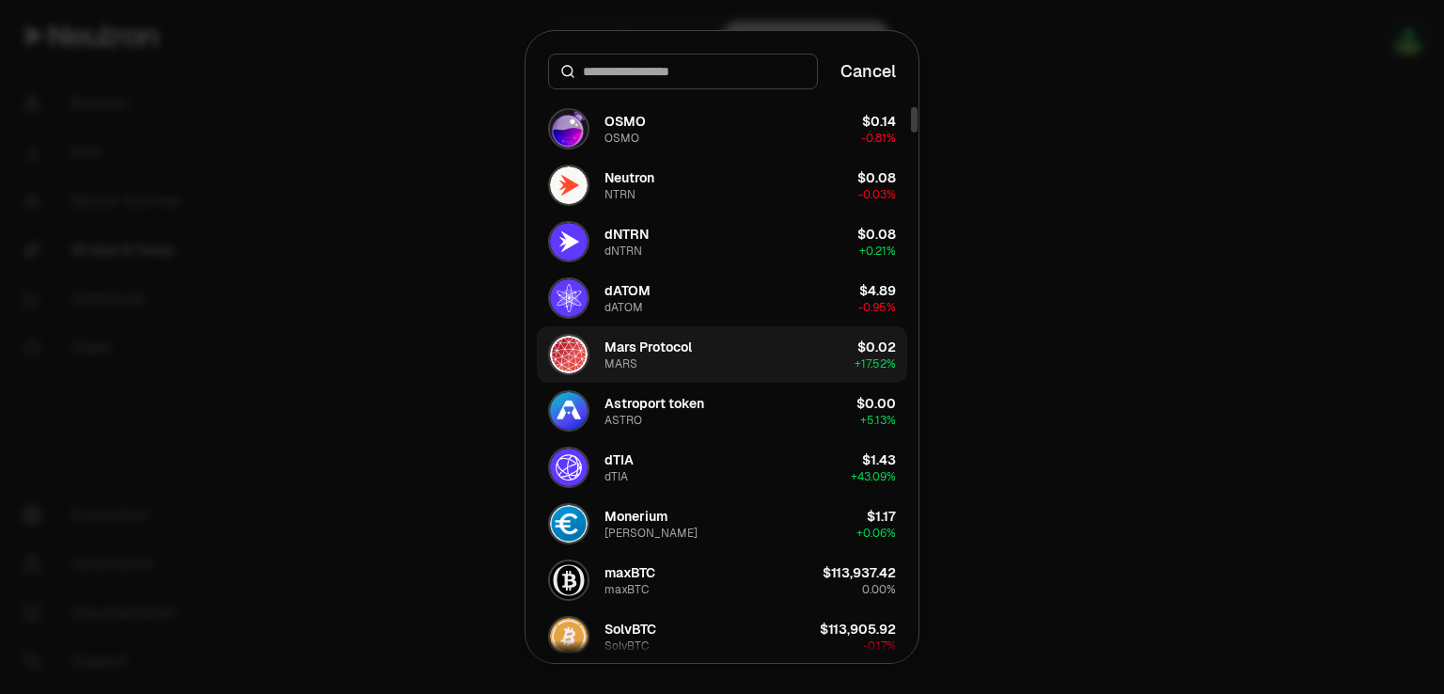
scroll to position [470, 0]
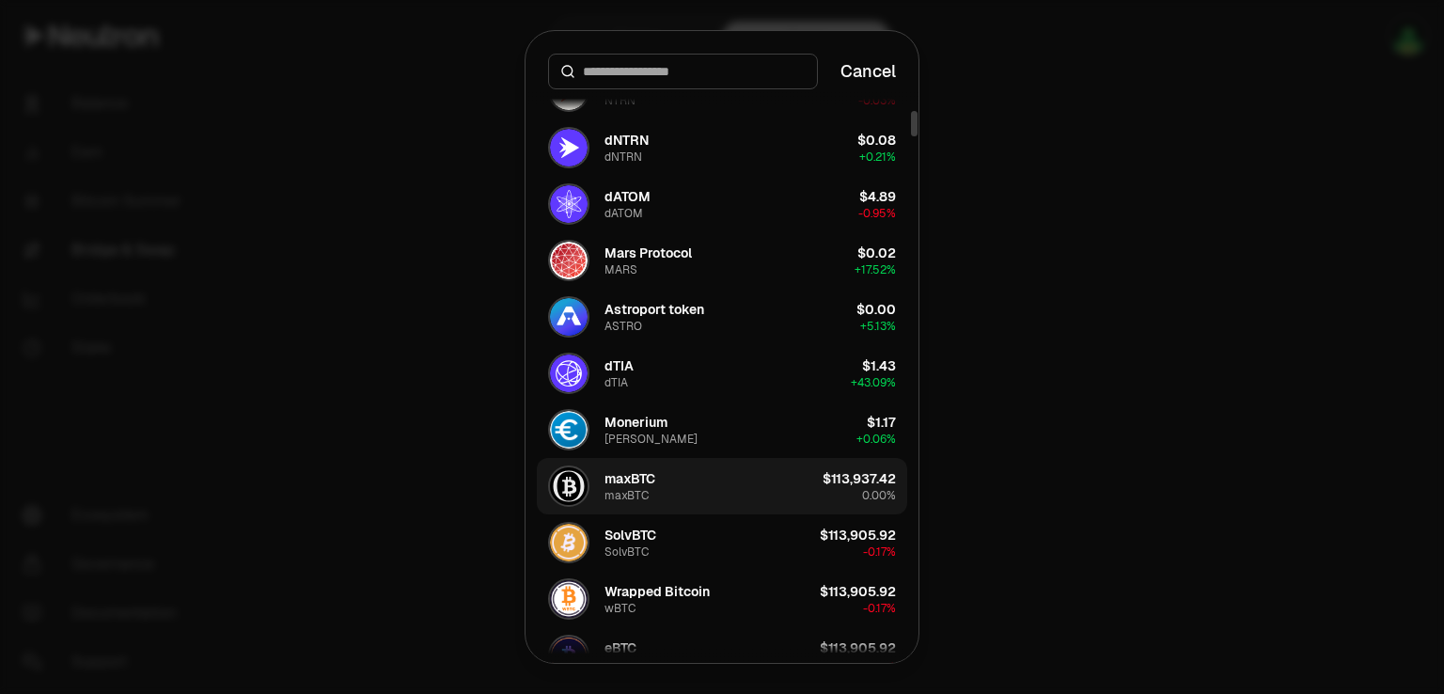
click at [620, 474] on div "maxBTC" at bounding box center [629, 478] width 51 height 19
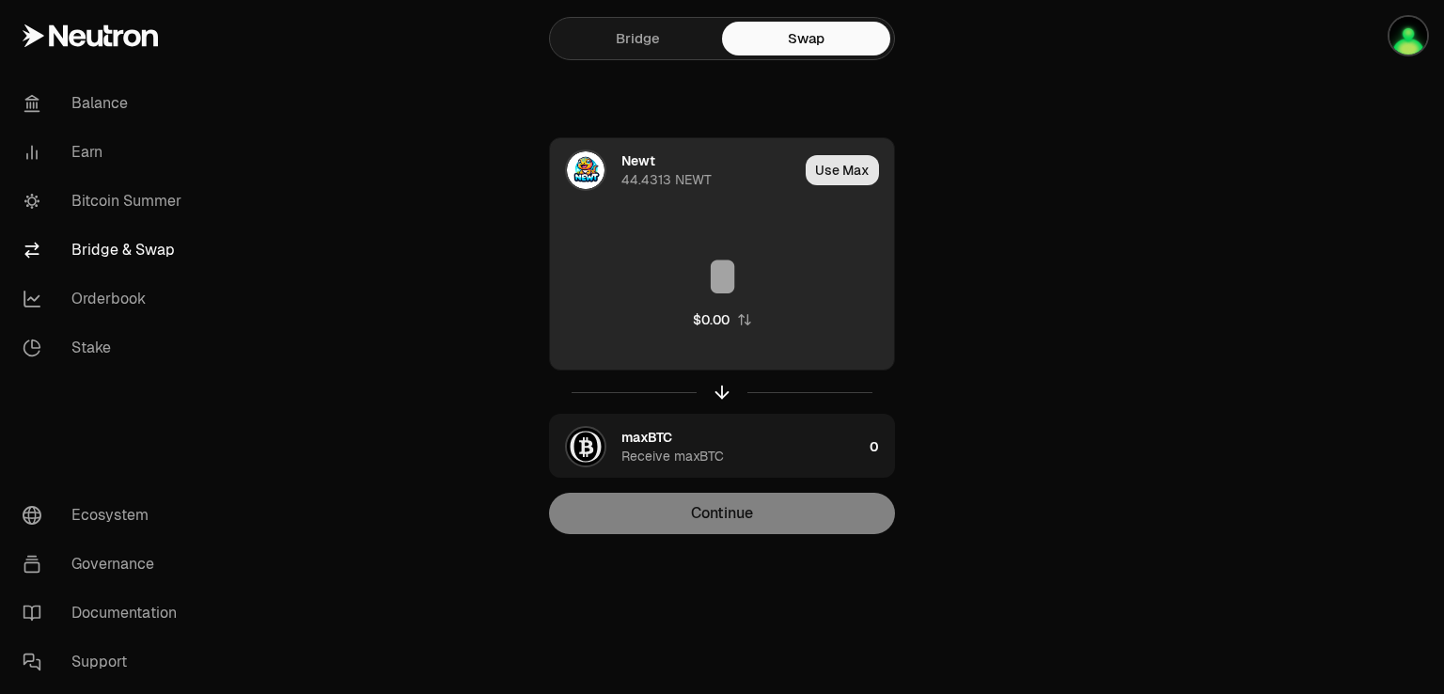
click at [865, 180] on button "Use Max" at bounding box center [842, 170] width 73 height 30
type input "*********"
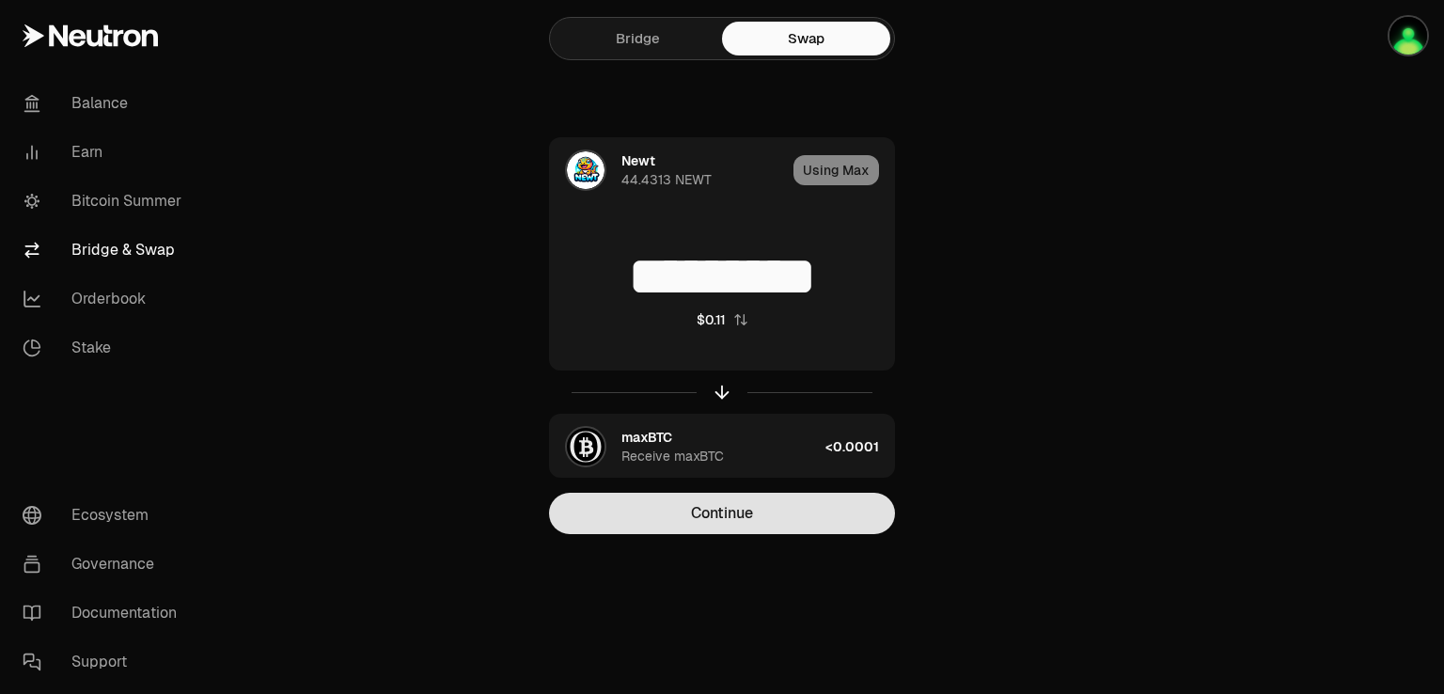
click at [697, 512] on button "Continue" at bounding box center [722, 513] width 346 height 41
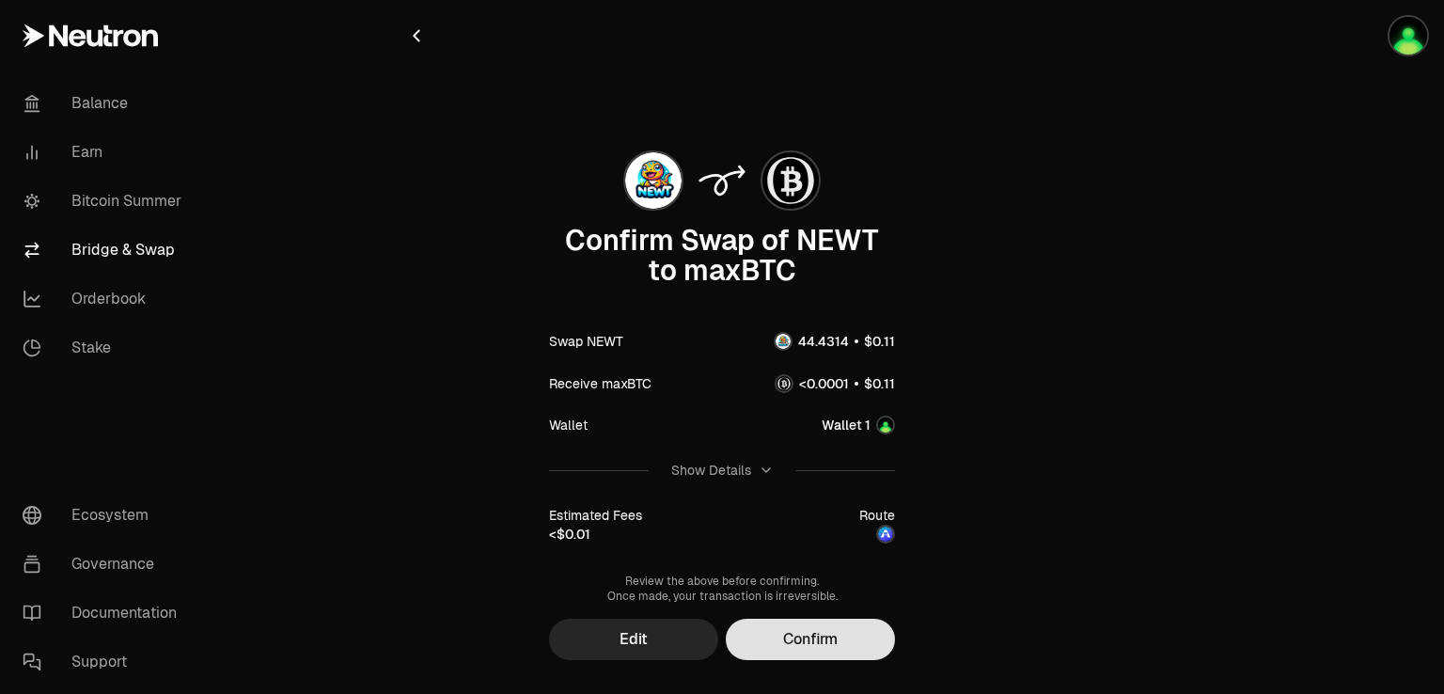
click at [807, 640] on button "Confirm" at bounding box center [810, 639] width 169 height 41
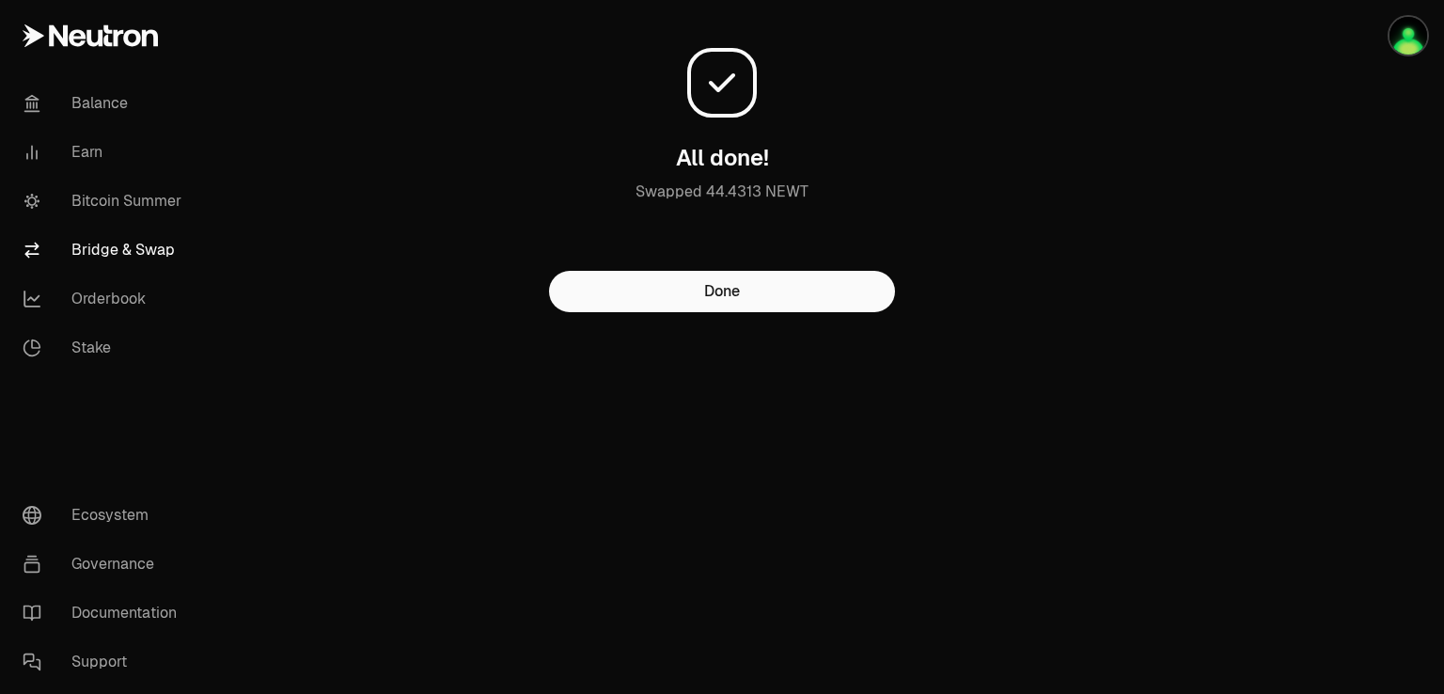
click at [745, 313] on div "All done! Swapped 44.4313 NEWT Done" at bounding box center [722, 193] width 677 height 387
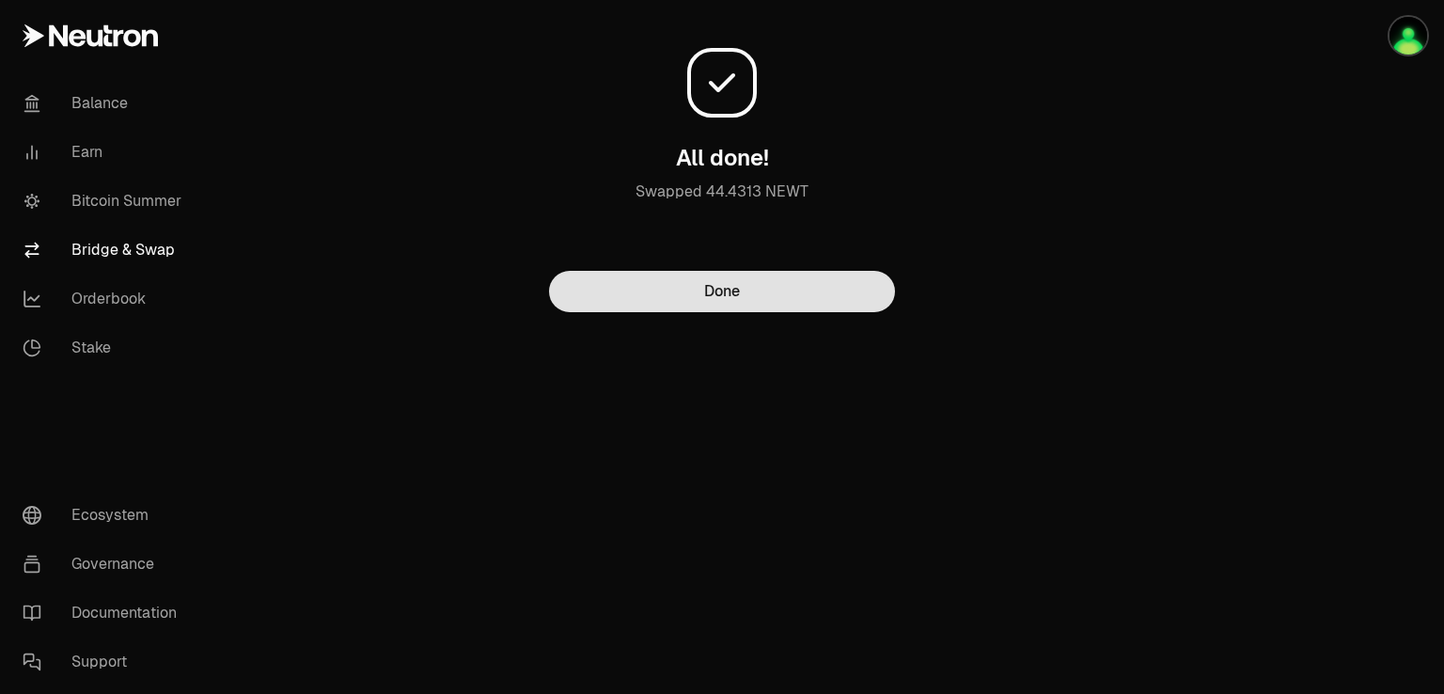
click at [733, 298] on button "Done" at bounding box center [722, 291] width 346 height 41
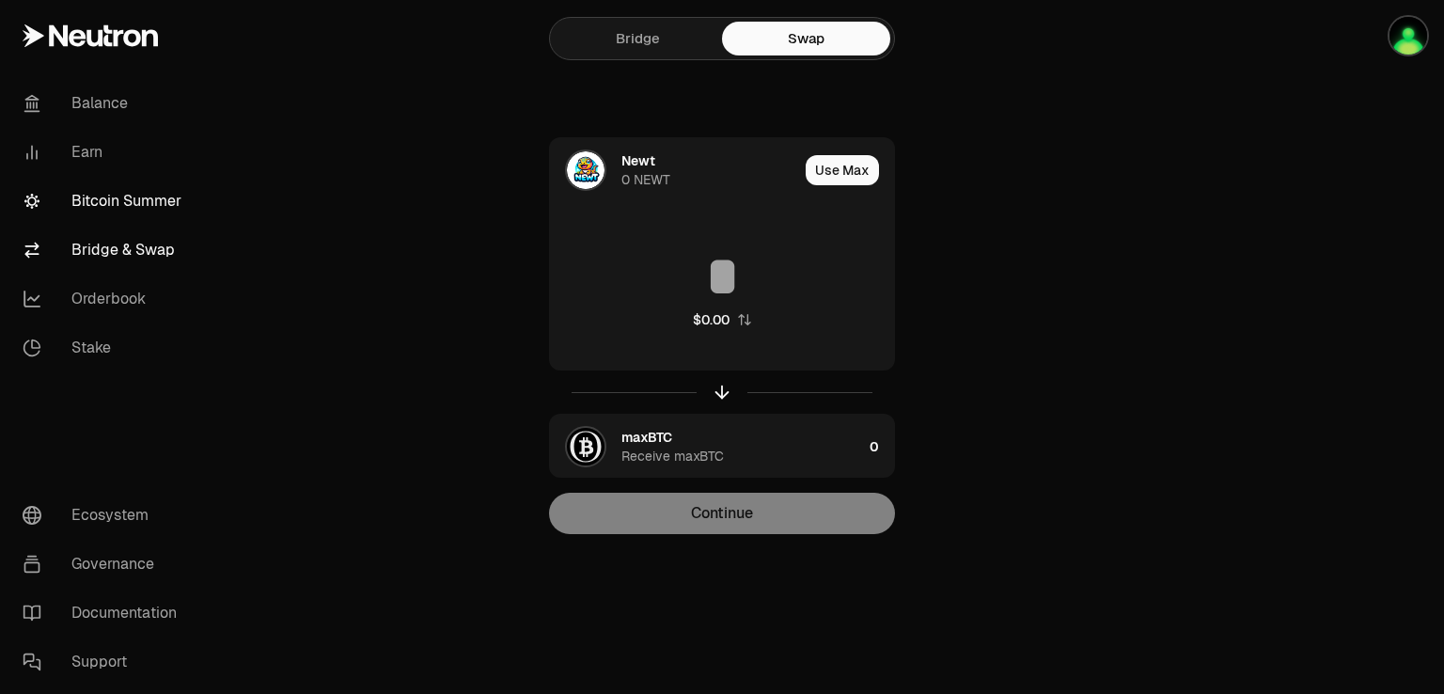
click at [113, 208] on link "Bitcoin Summer" at bounding box center [106, 201] width 196 height 49
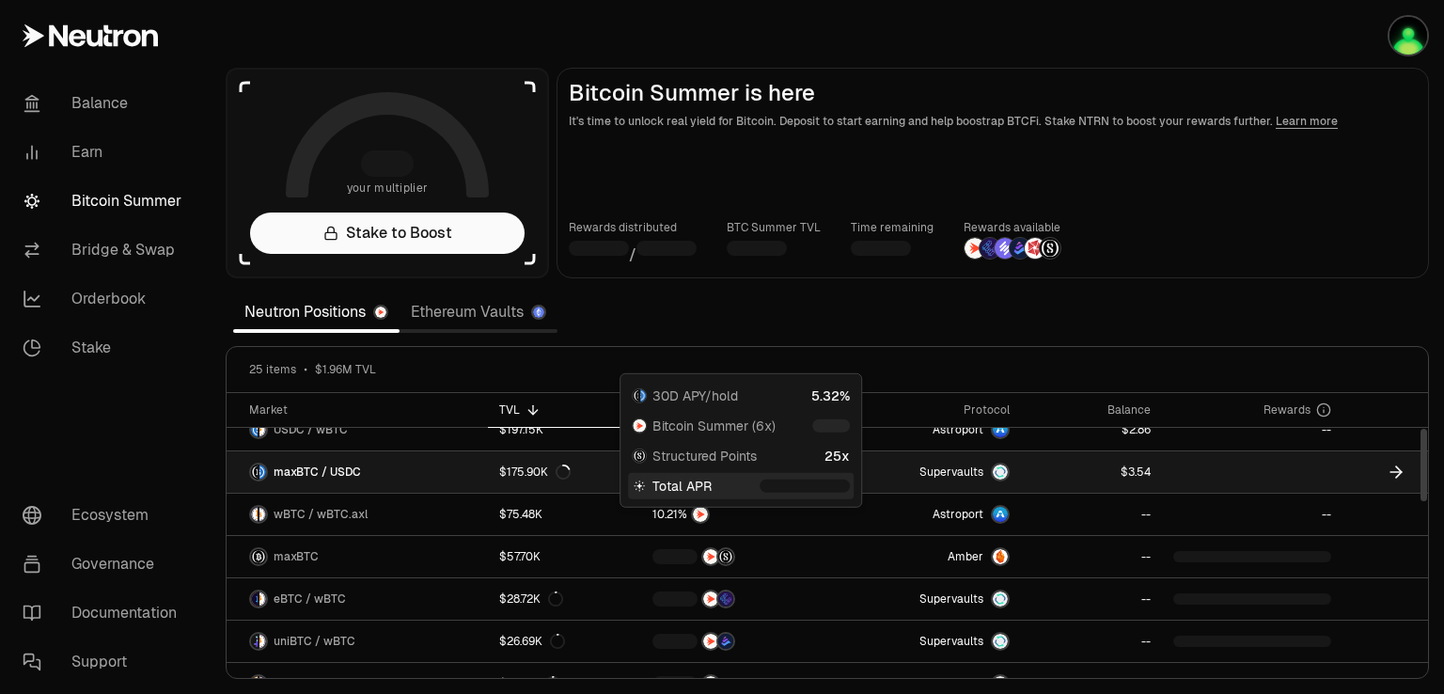
scroll to position [94, 0]
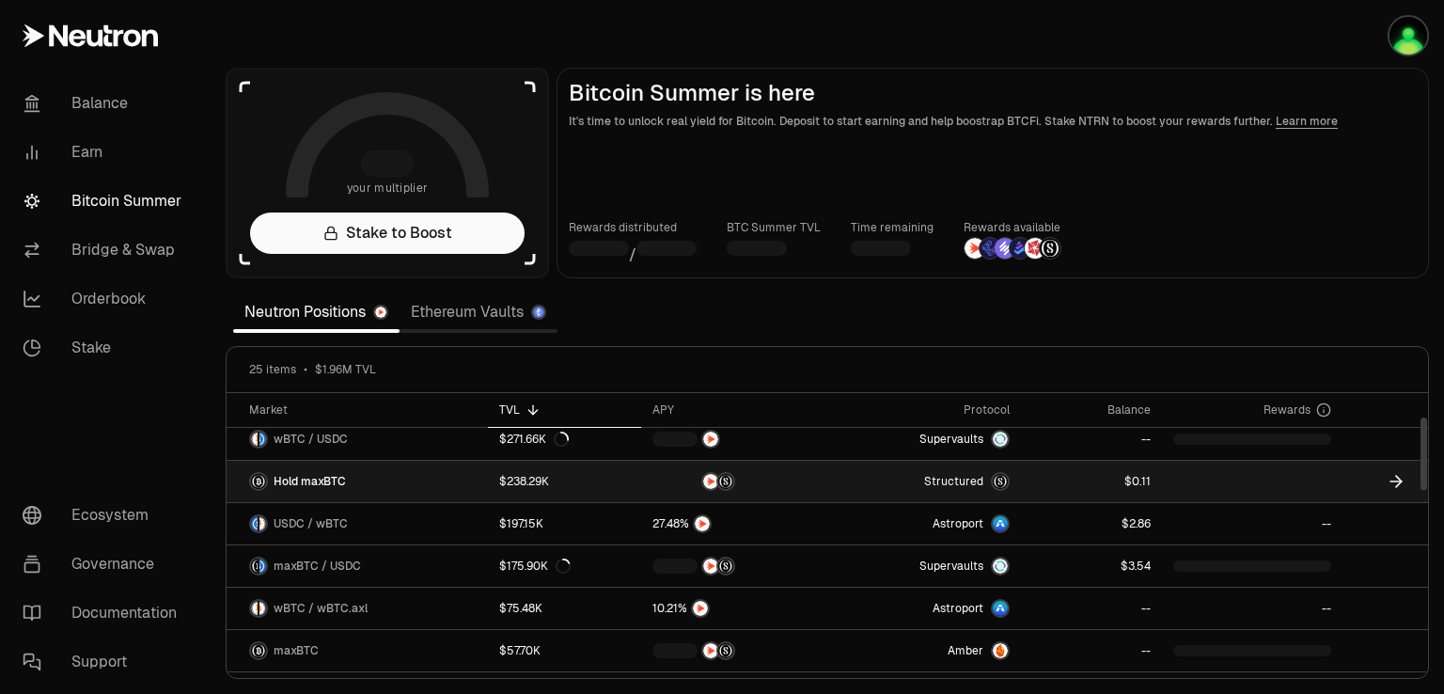
click at [854, 473] on link "Structured" at bounding box center [929, 481] width 183 height 41
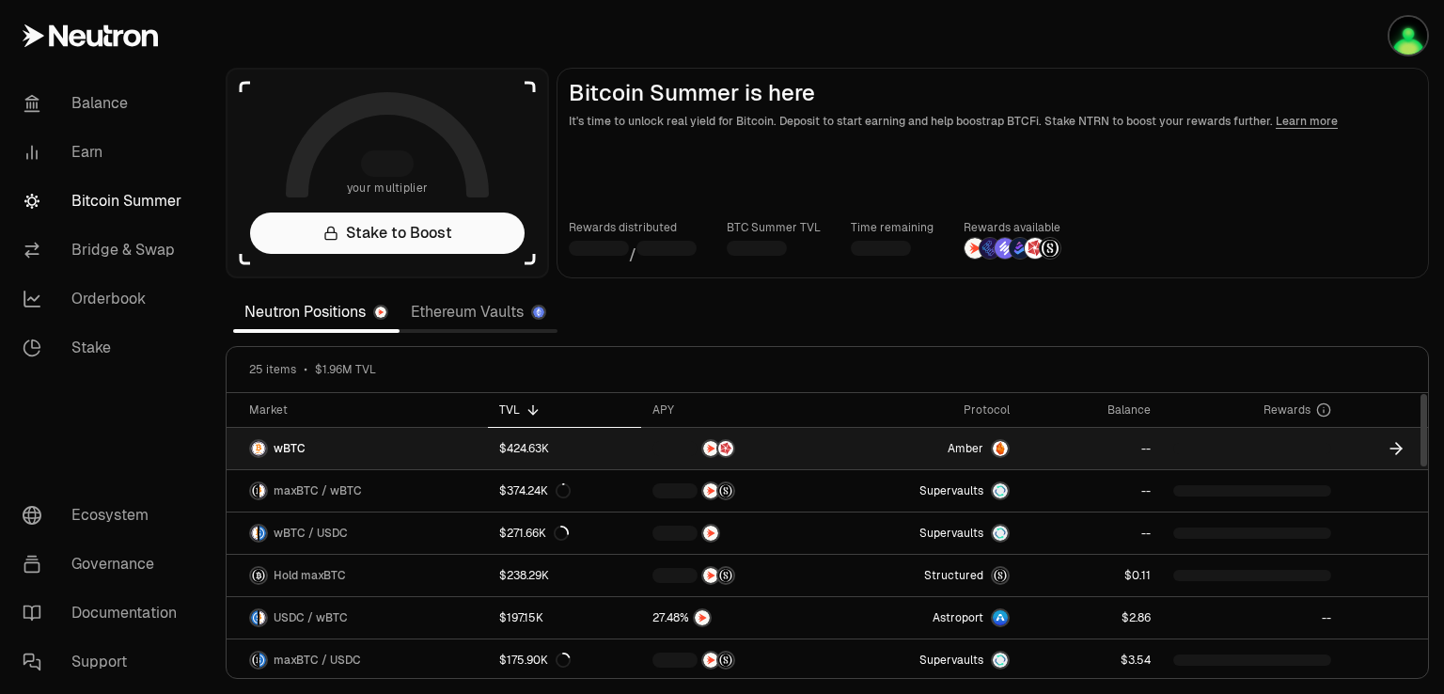
click at [808, 445] on div at bounding box center [738, 448] width 173 height 19
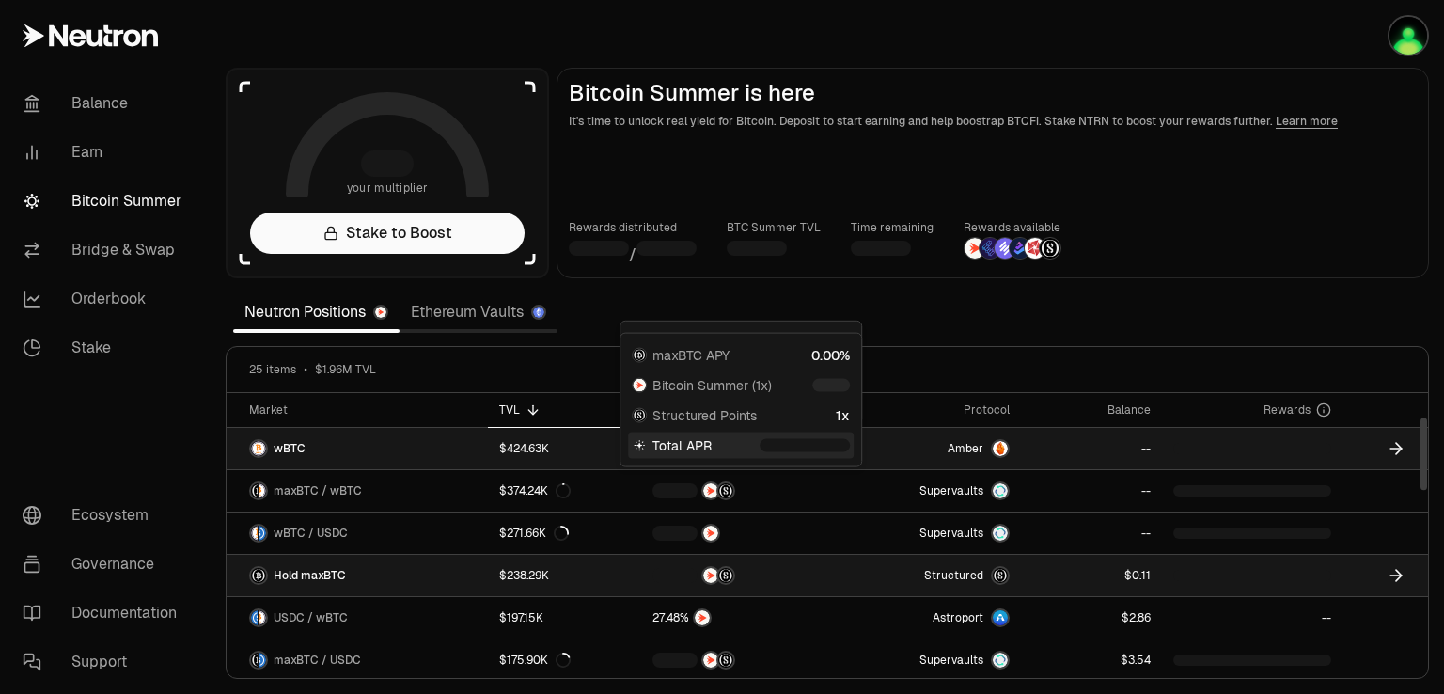
scroll to position [94, 0]
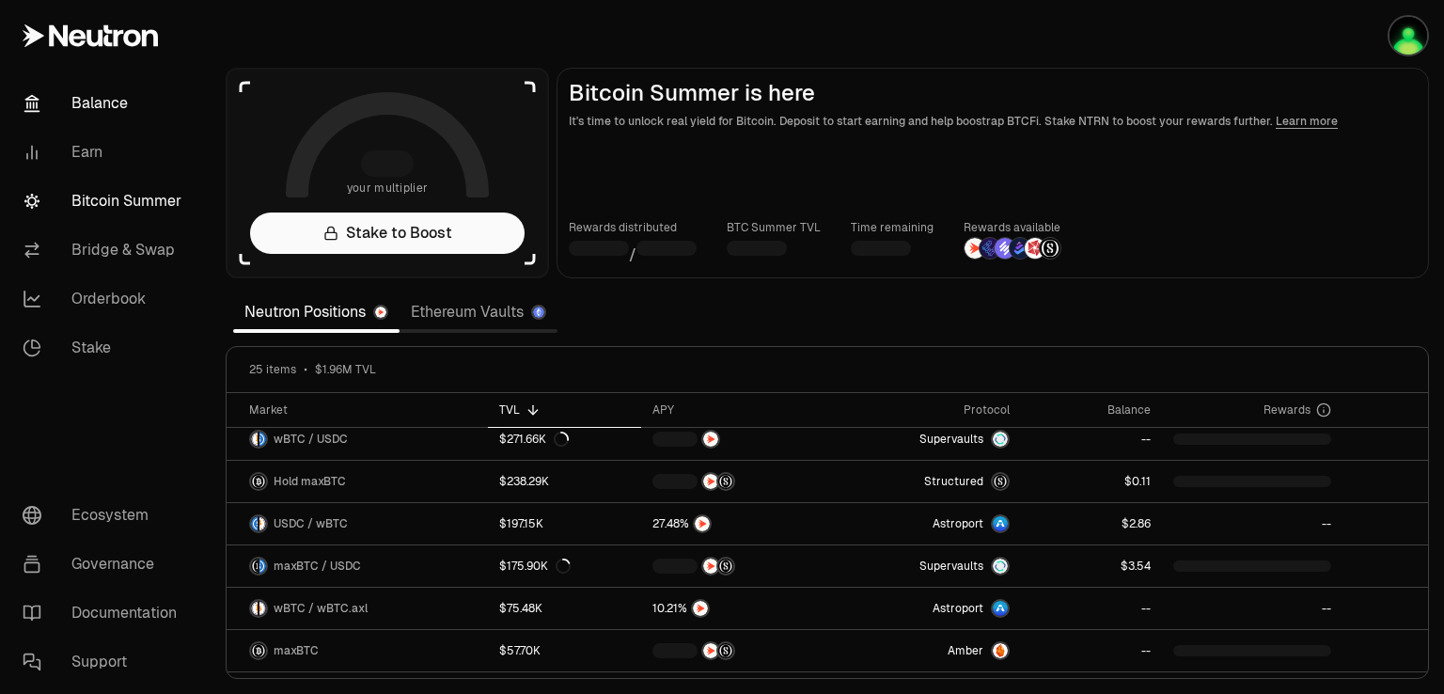
click at [90, 101] on link "Balance" at bounding box center [106, 103] width 196 height 49
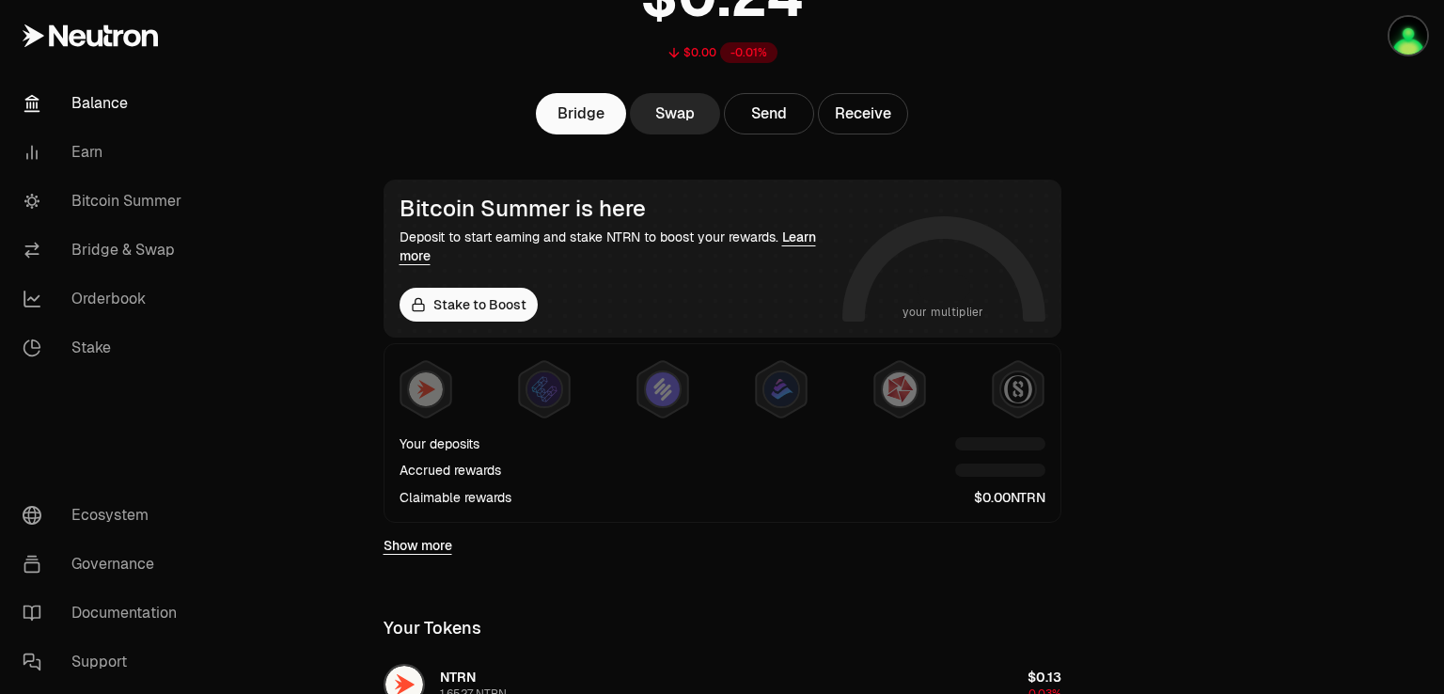
scroll to position [188, 0]
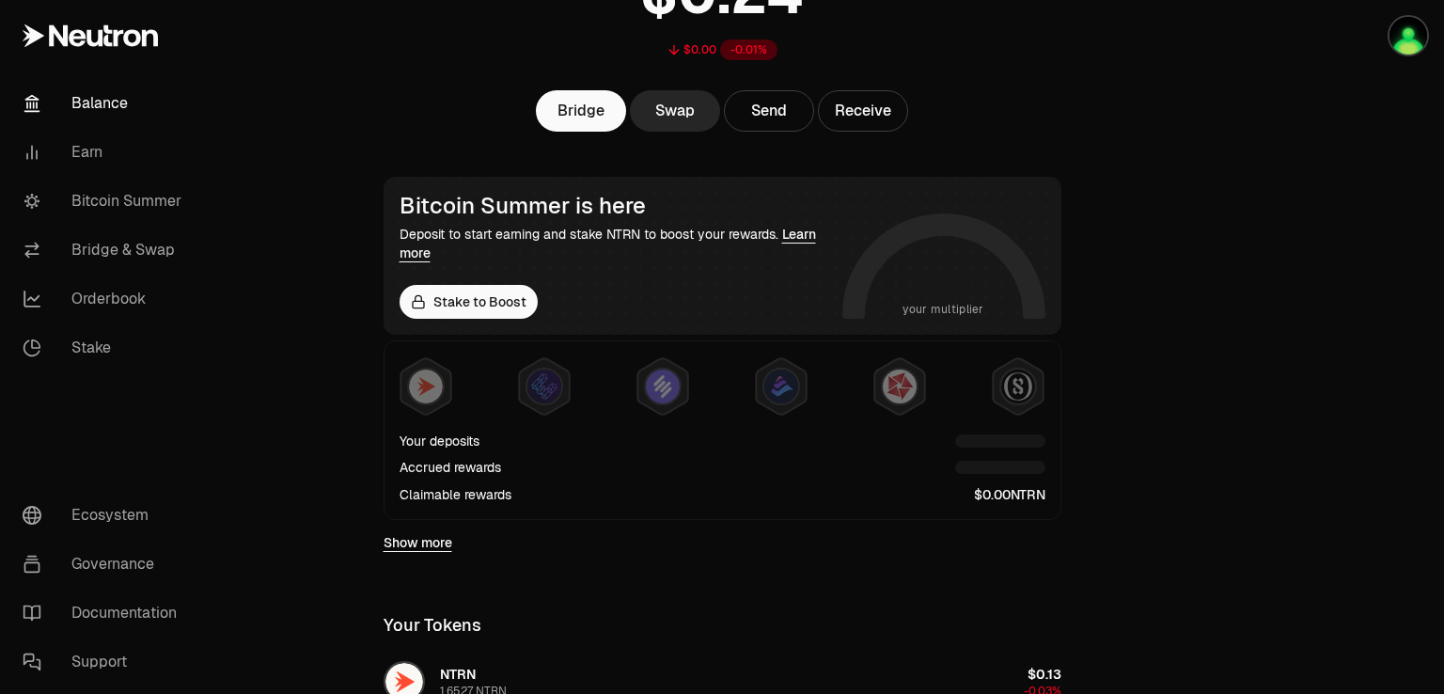
click at [462, 476] on div "Your deposits Accrued rewards Claimable rewards" at bounding box center [723, 467] width 646 height 72
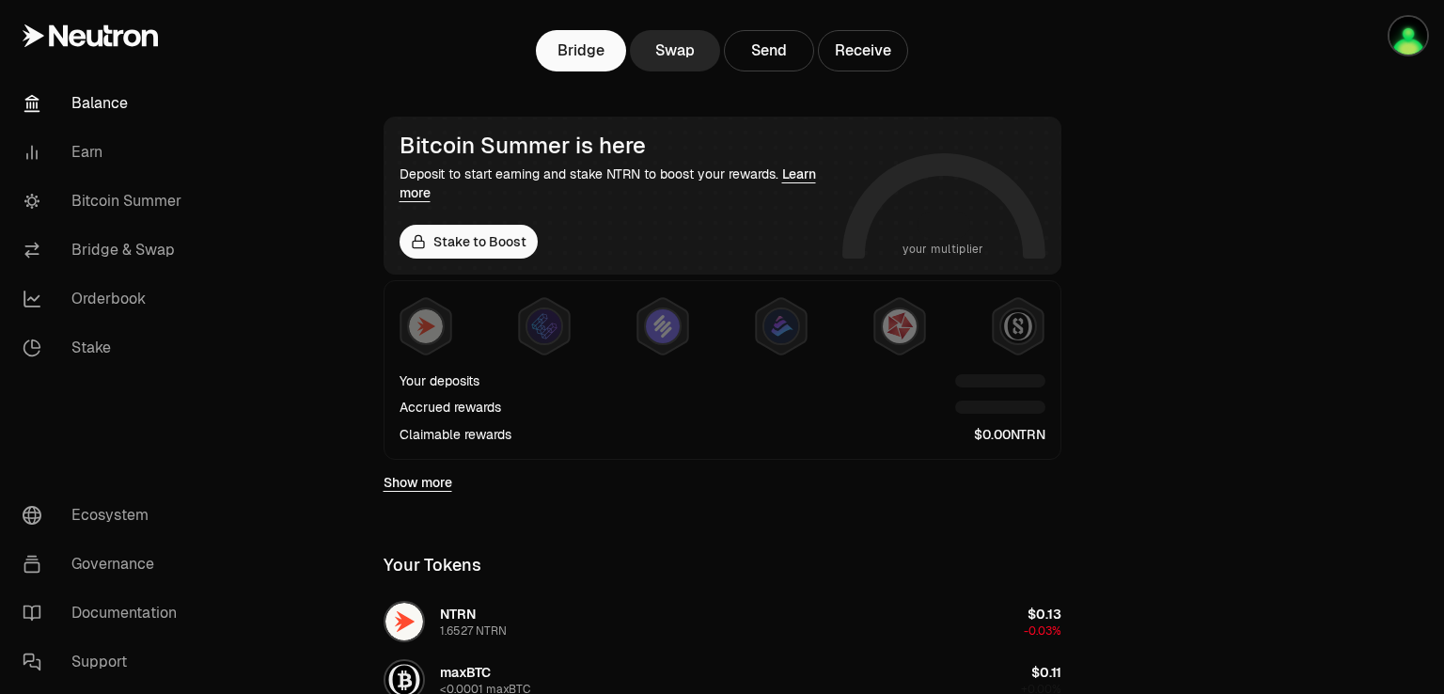
scroll to position [282, 0]
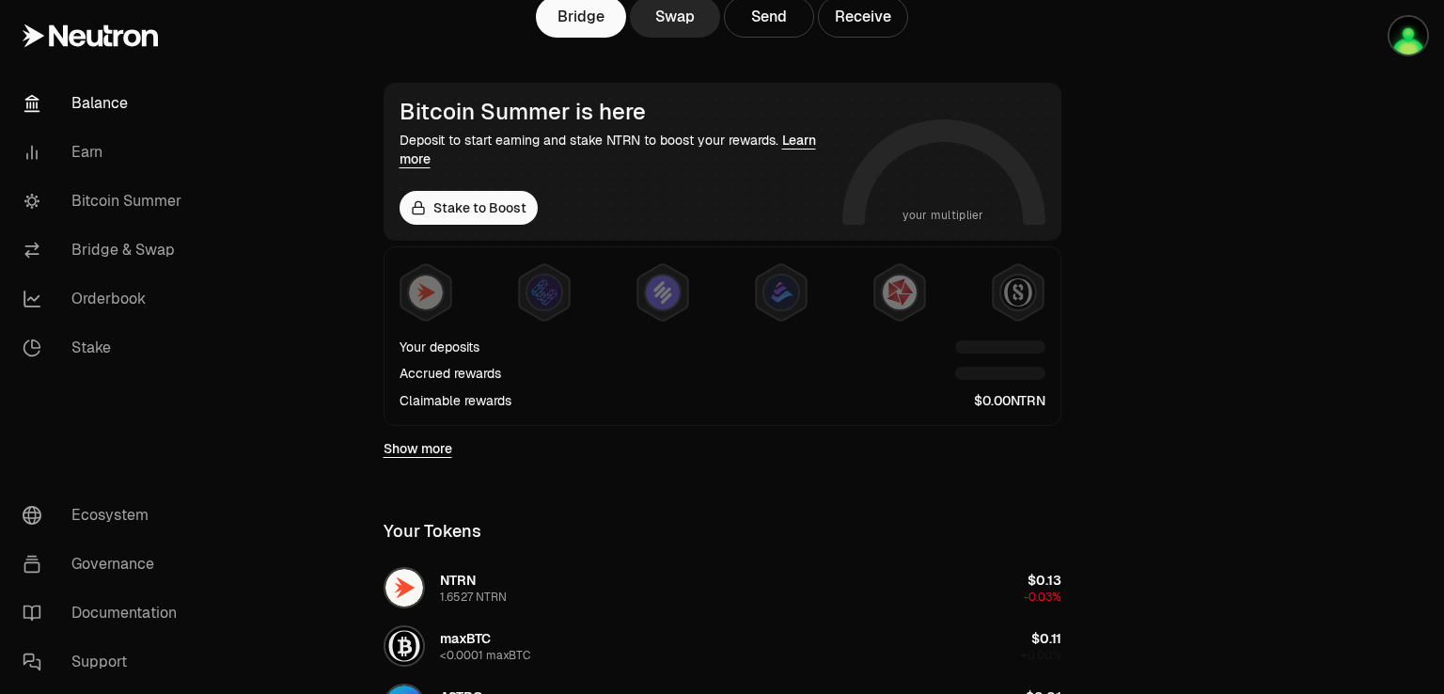
click at [417, 452] on link "Show more" at bounding box center [418, 448] width 69 height 19
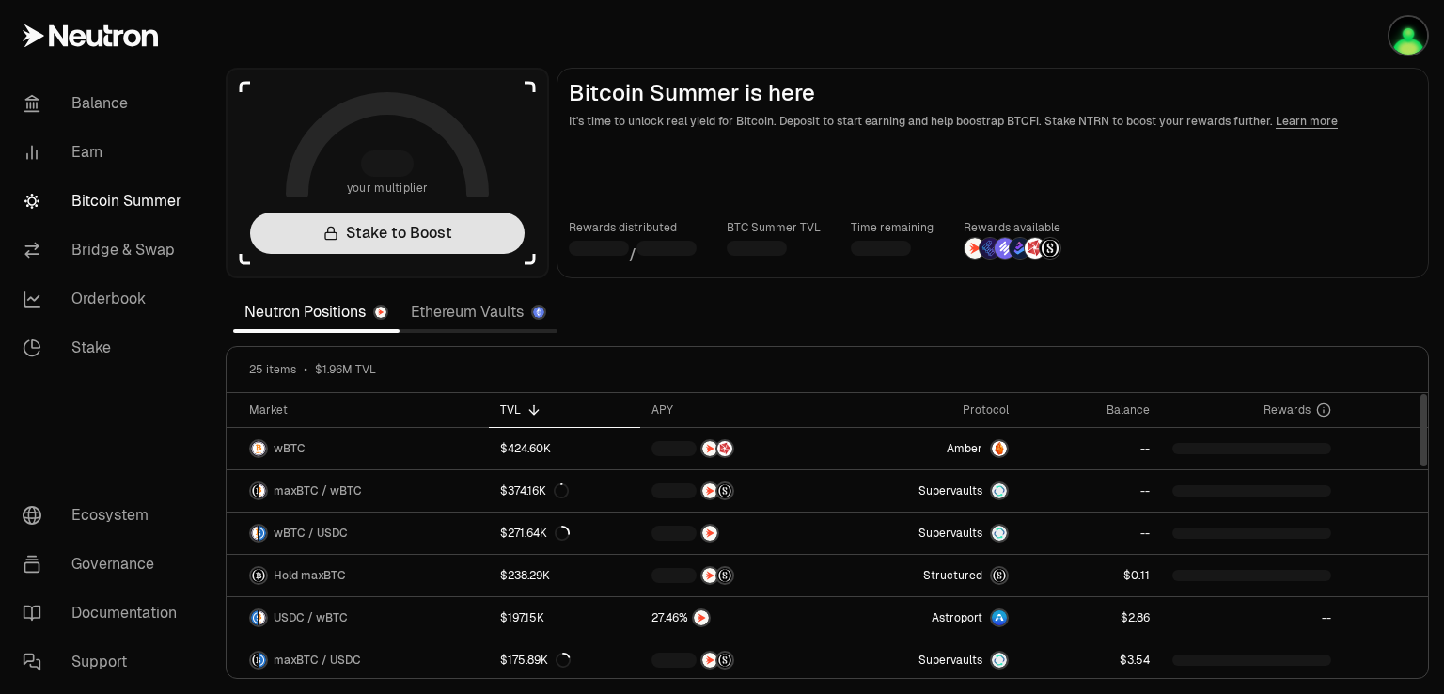
click at [406, 236] on link "Stake to Boost" at bounding box center [387, 232] width 274 height 41
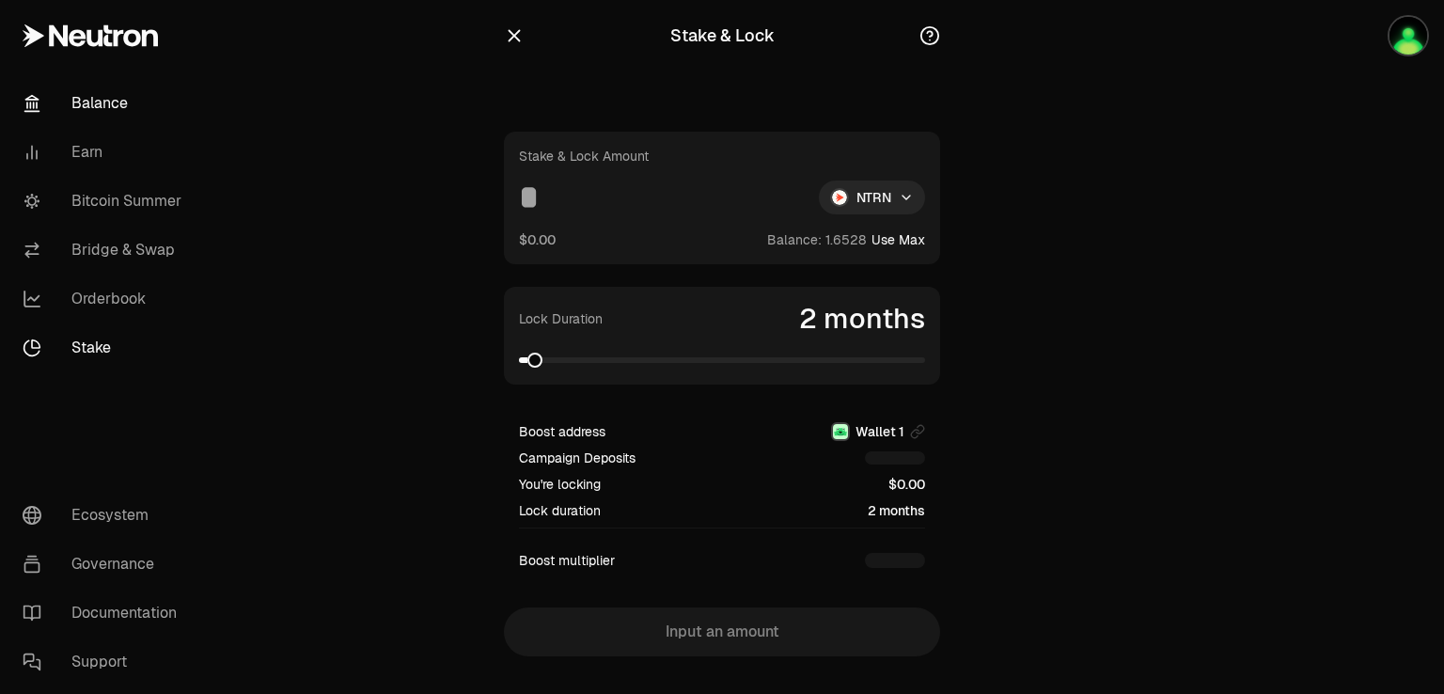
click at [98, 99] on link "Balance" at bounding box center [106, 103] width 196 height 49
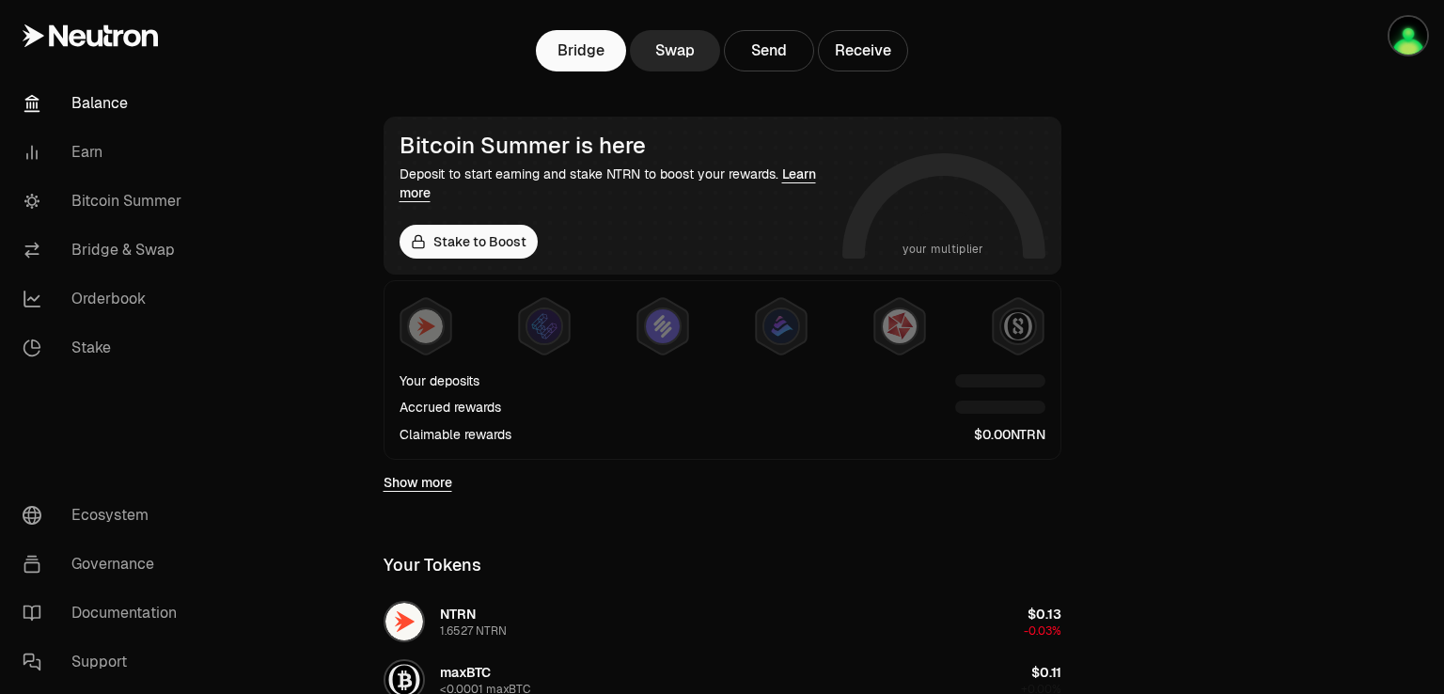
scroll to position [282, 0]
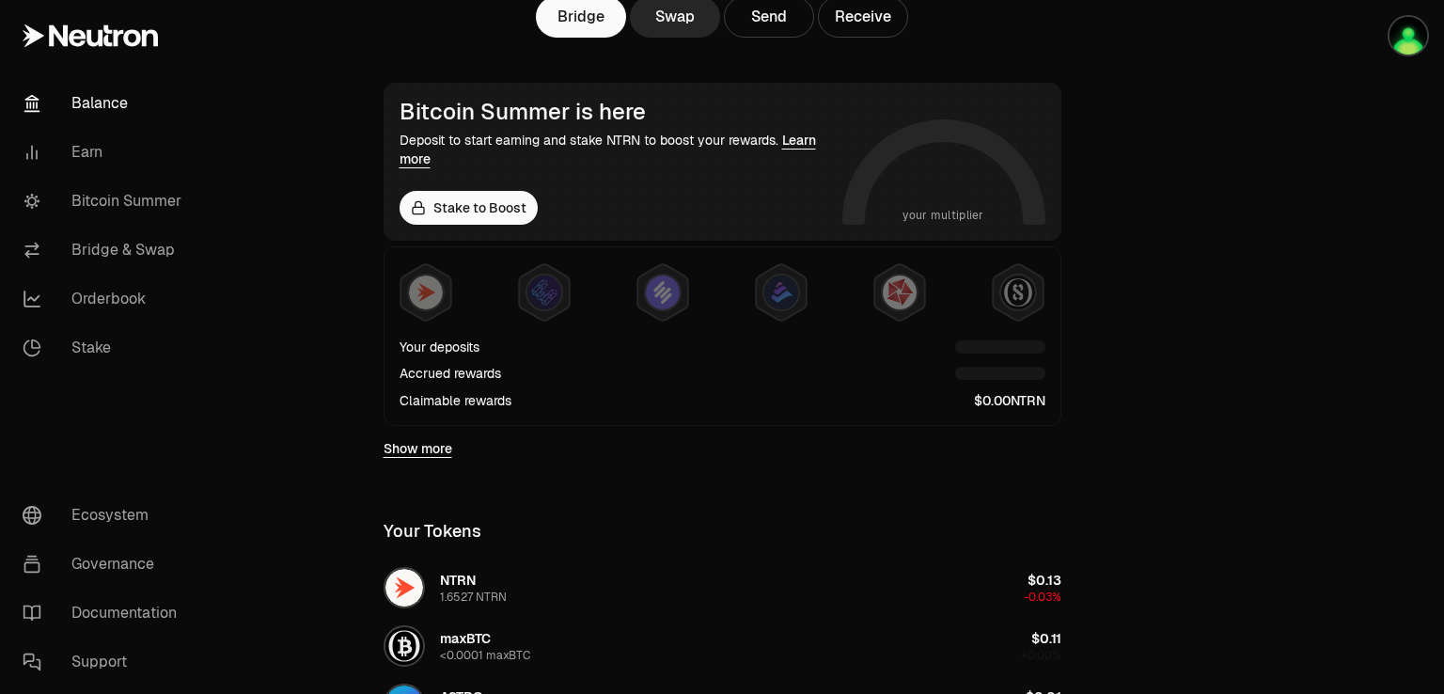
click at [999, 353] on div at bounding box center [1000, 346] width 90 height 19
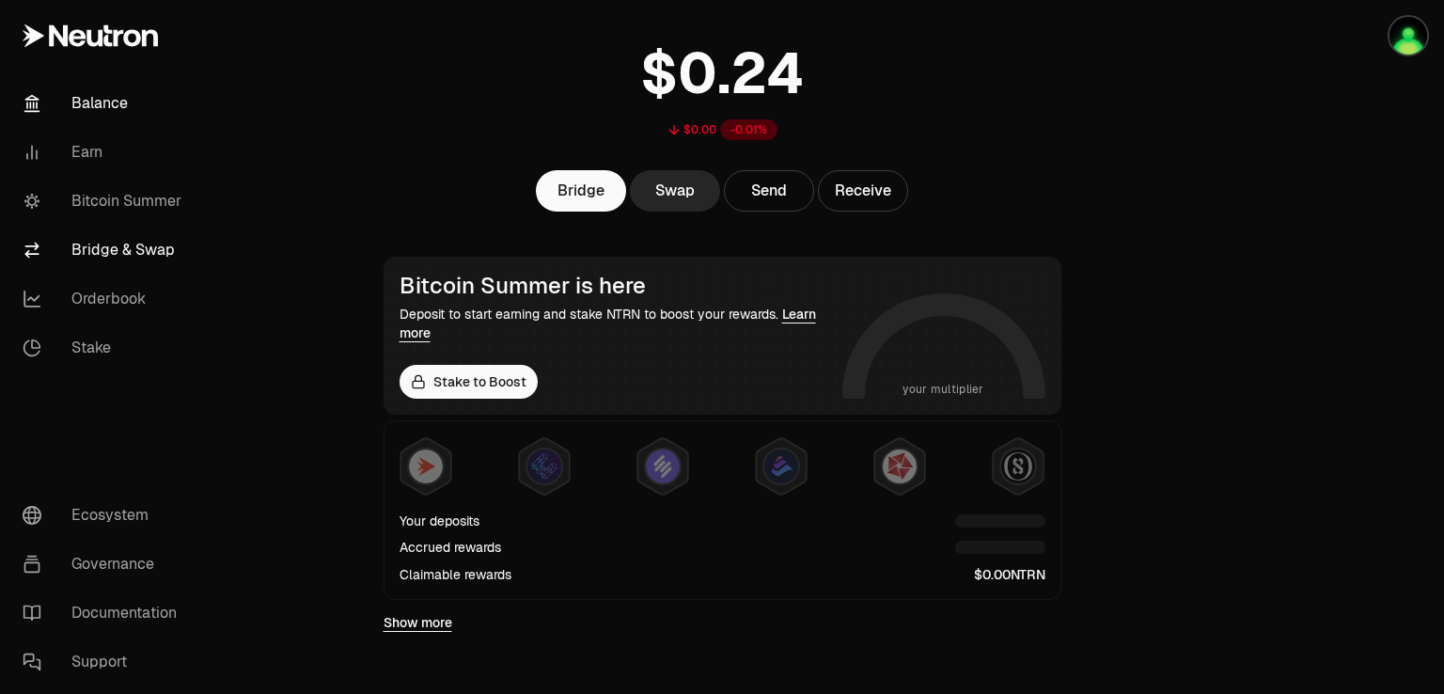
scroll to position [75, 0]
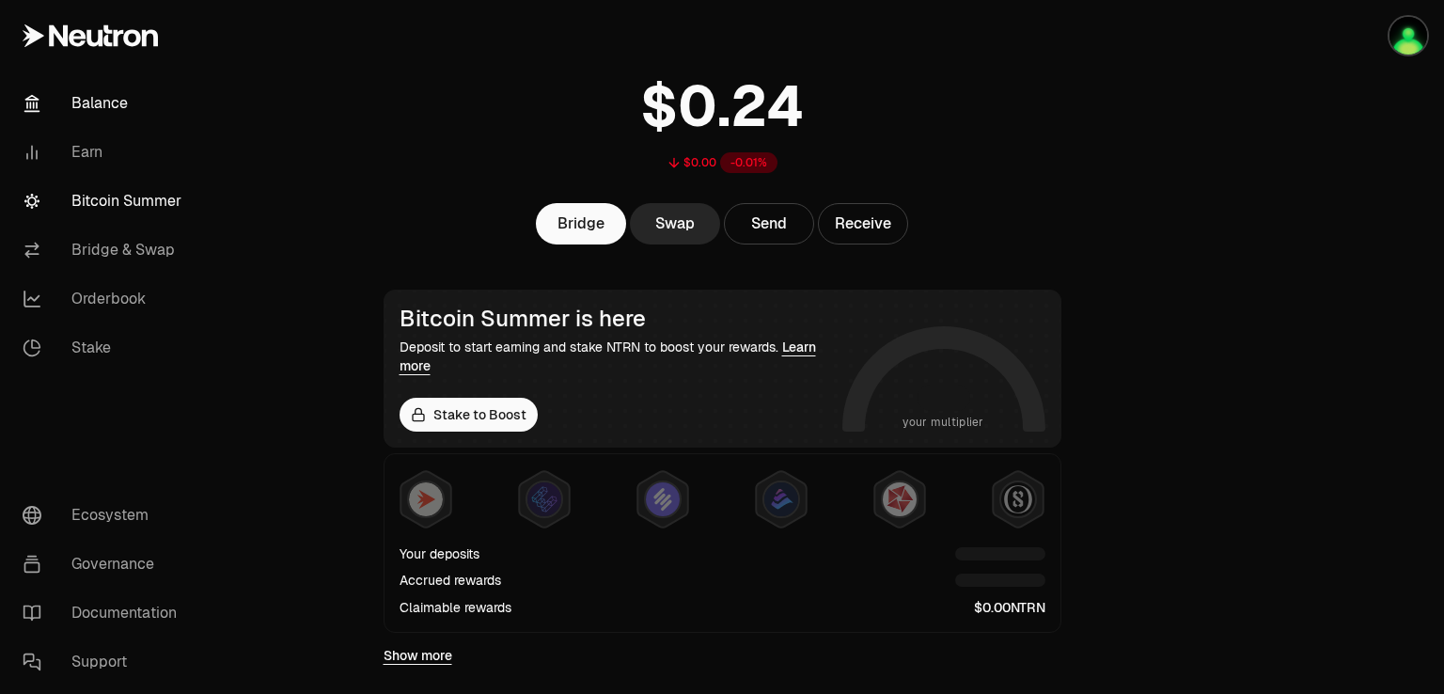
click at [129, 204] on link "Bitcoin Summer" at bounding box center [106, 201] width 196 height 49
